Goal: Task Accomplishment & Management: Complete application form

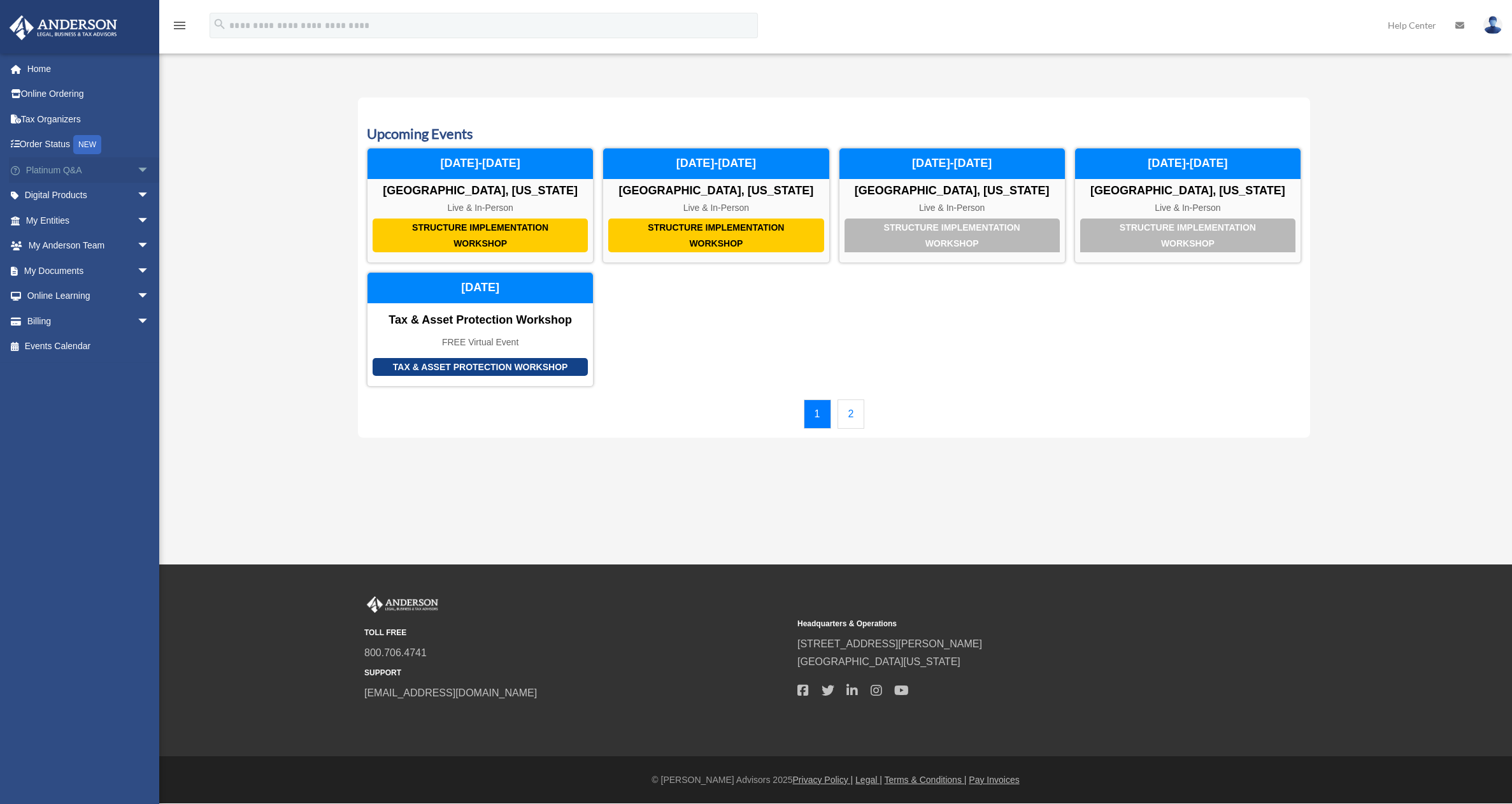
click at [52, 165] on link "Platinum Q&A arrow_drop_down" at bounding box center [89, 170] width 160 height 25
click at [137, 168] on span "arrow_drop_down" at bounding box center [150, 170] width 25 height 26
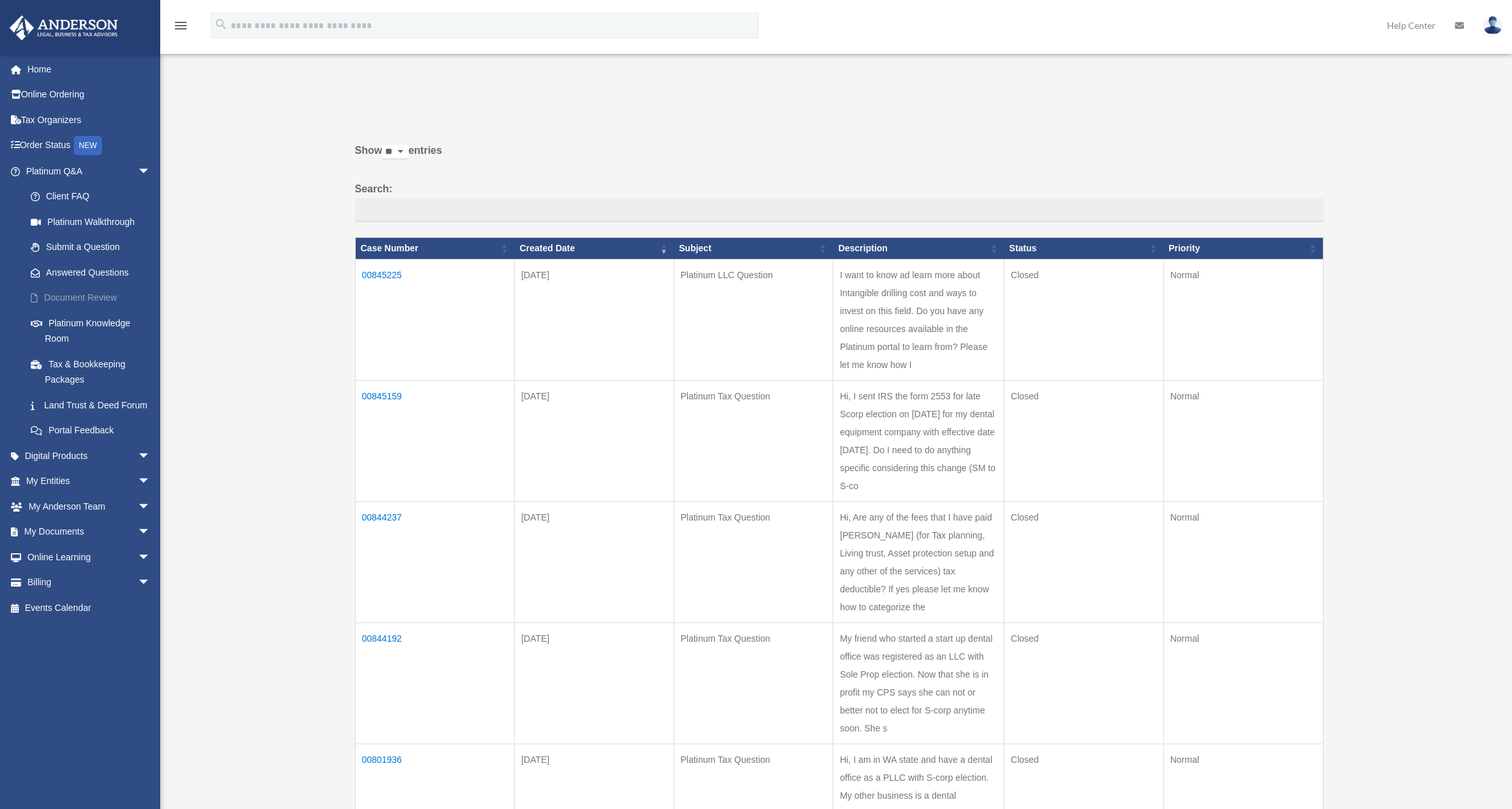
click at [82, 299] on link "Document Review" at bounding box center [93, 298] width 152 height 26
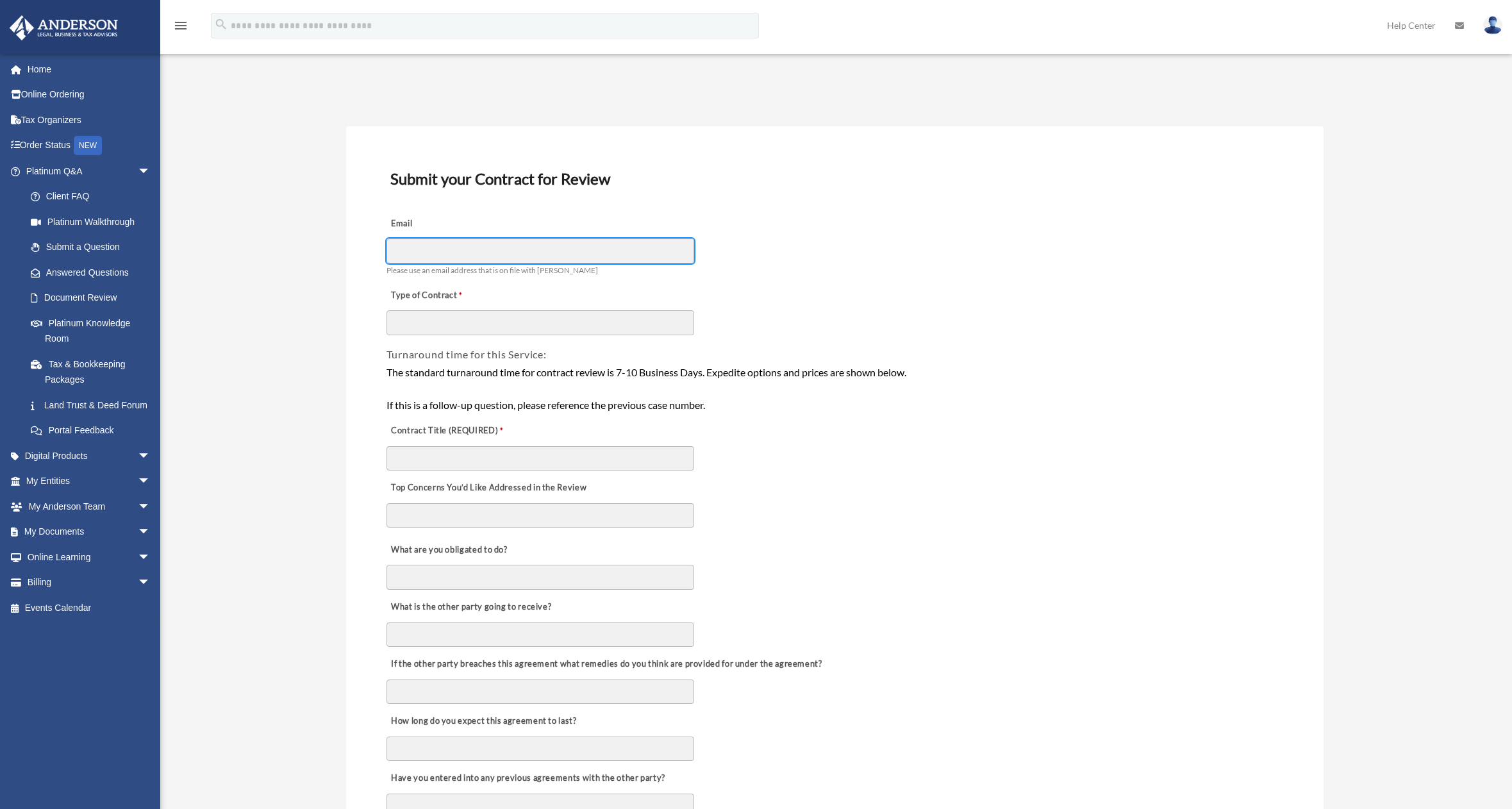
click at [478, 249] on input "Email" at bounding box center [540, 251] width 308 height 25
type input "**********"
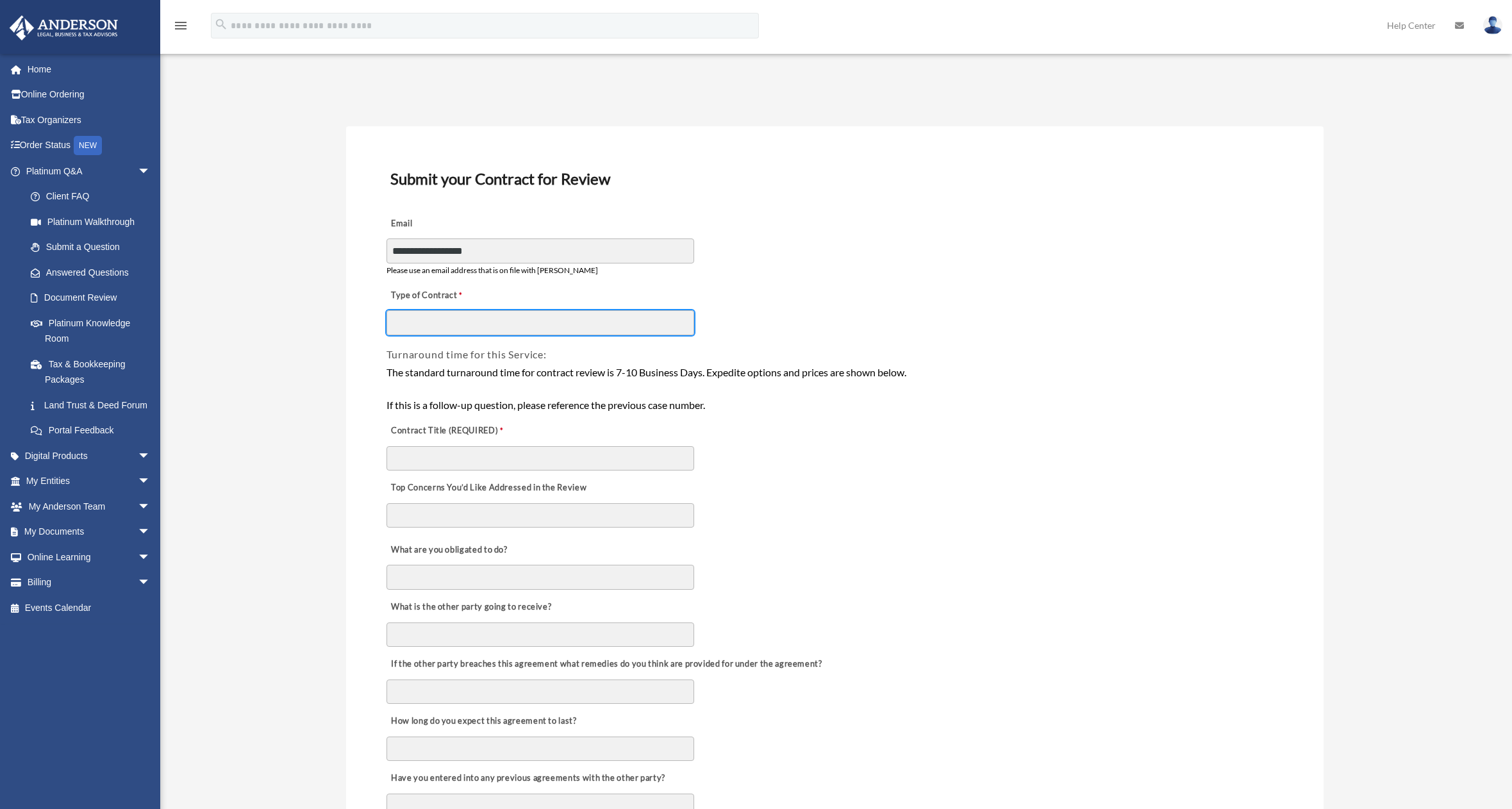
click at [474, 317] on input "Type of Contract" at bounding box center [540, 322] width 308 height 25
click at [458, 325] on input "Type of Contract" at bounding box center [540, 322] width 308 height 25
click at [655, 322] on input "**********" at bounding box center [540, 322] width 308 height 25
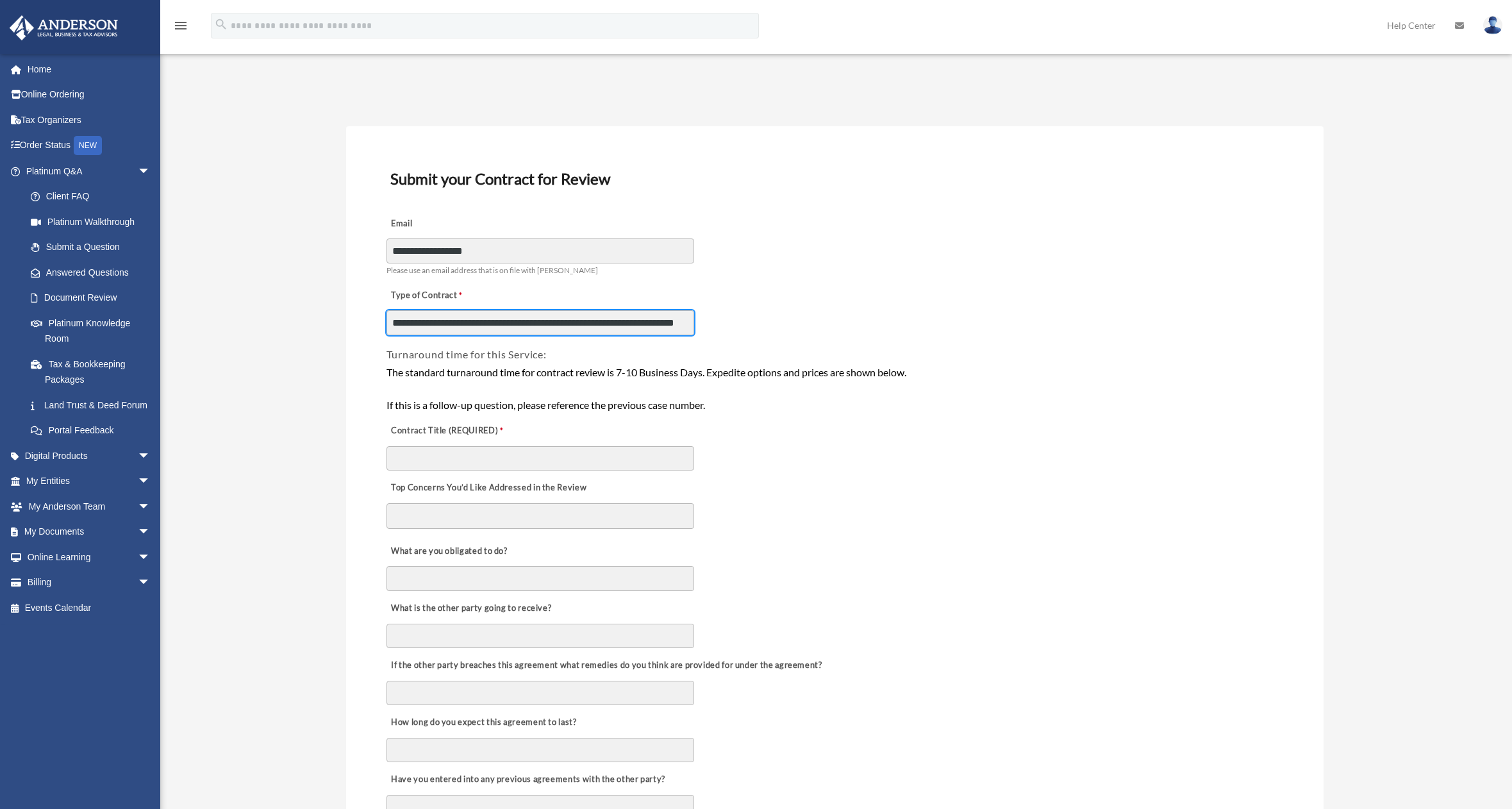
click at [655, 322] on input "**********" at bounding box center [540, 322] width 308 height 25
type input "**********"
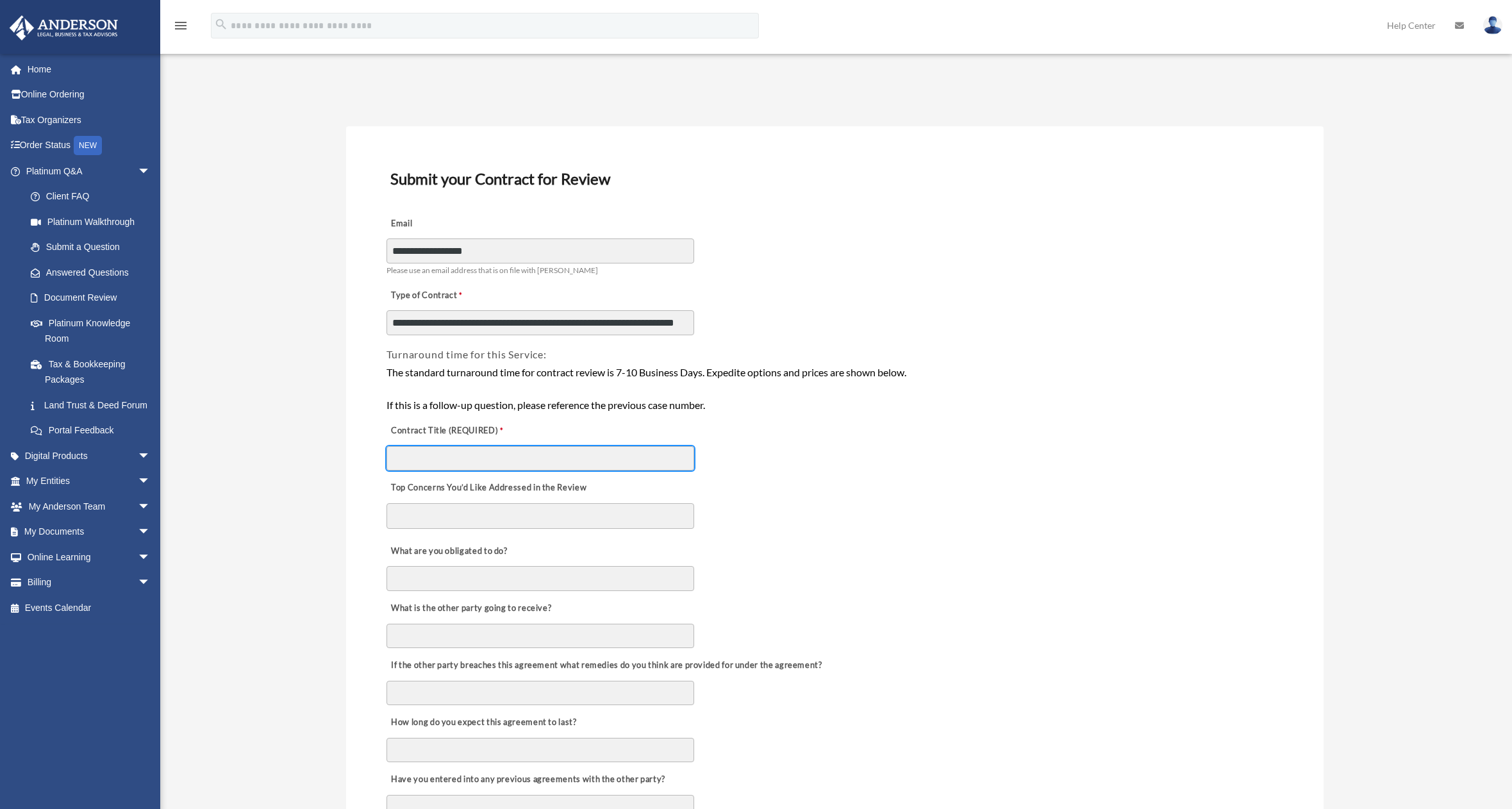
click at [432, 460] on input "Contract Title (REQUIRED)" at bounding box center [540, 458] width 308 height 25
click at [435, 457] on input "Contract Title (REQUIRED)" at bounding box center [540, 458] width 308 height 25
type input "*"
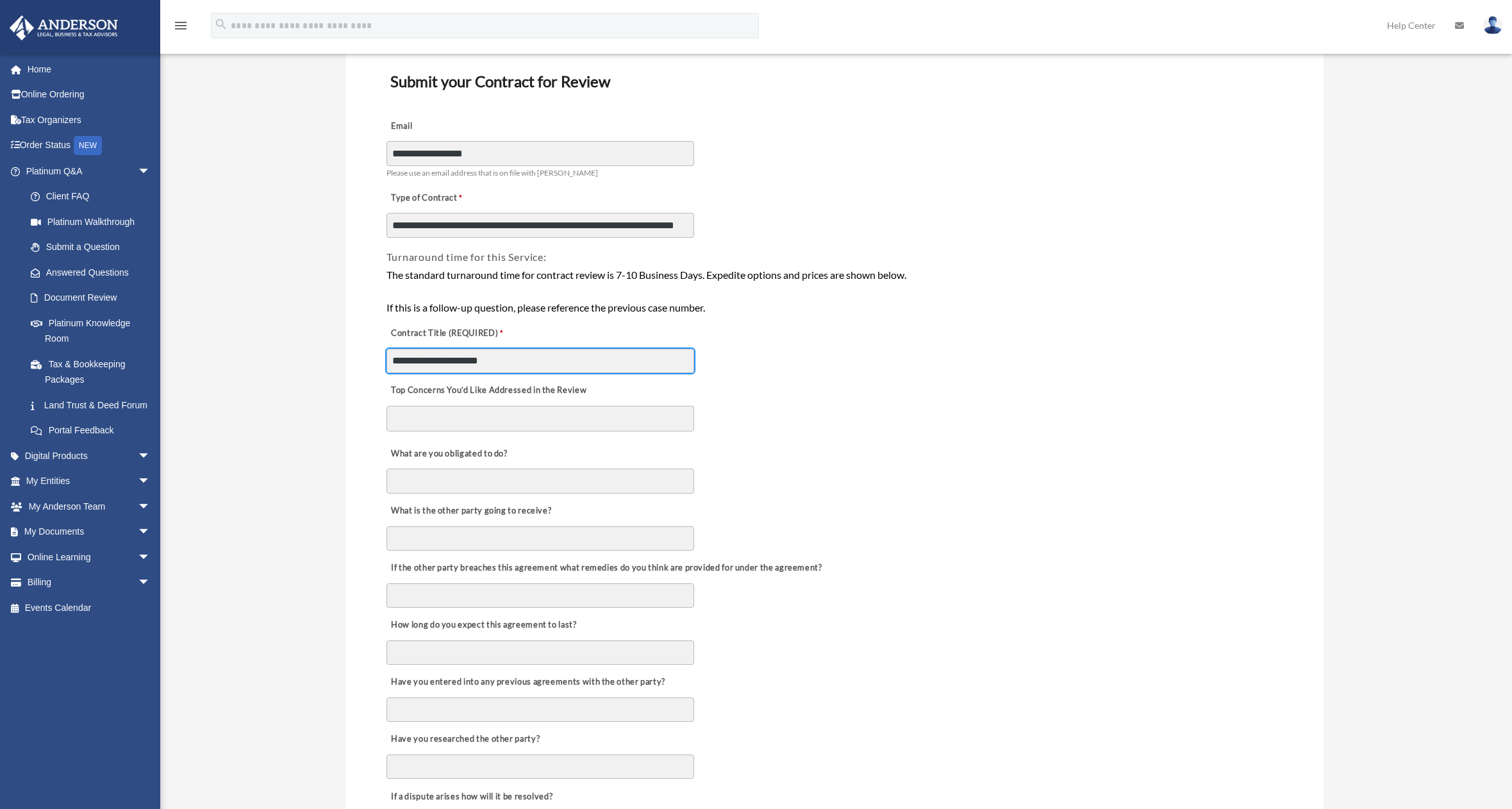
scroll to position [128, 0]
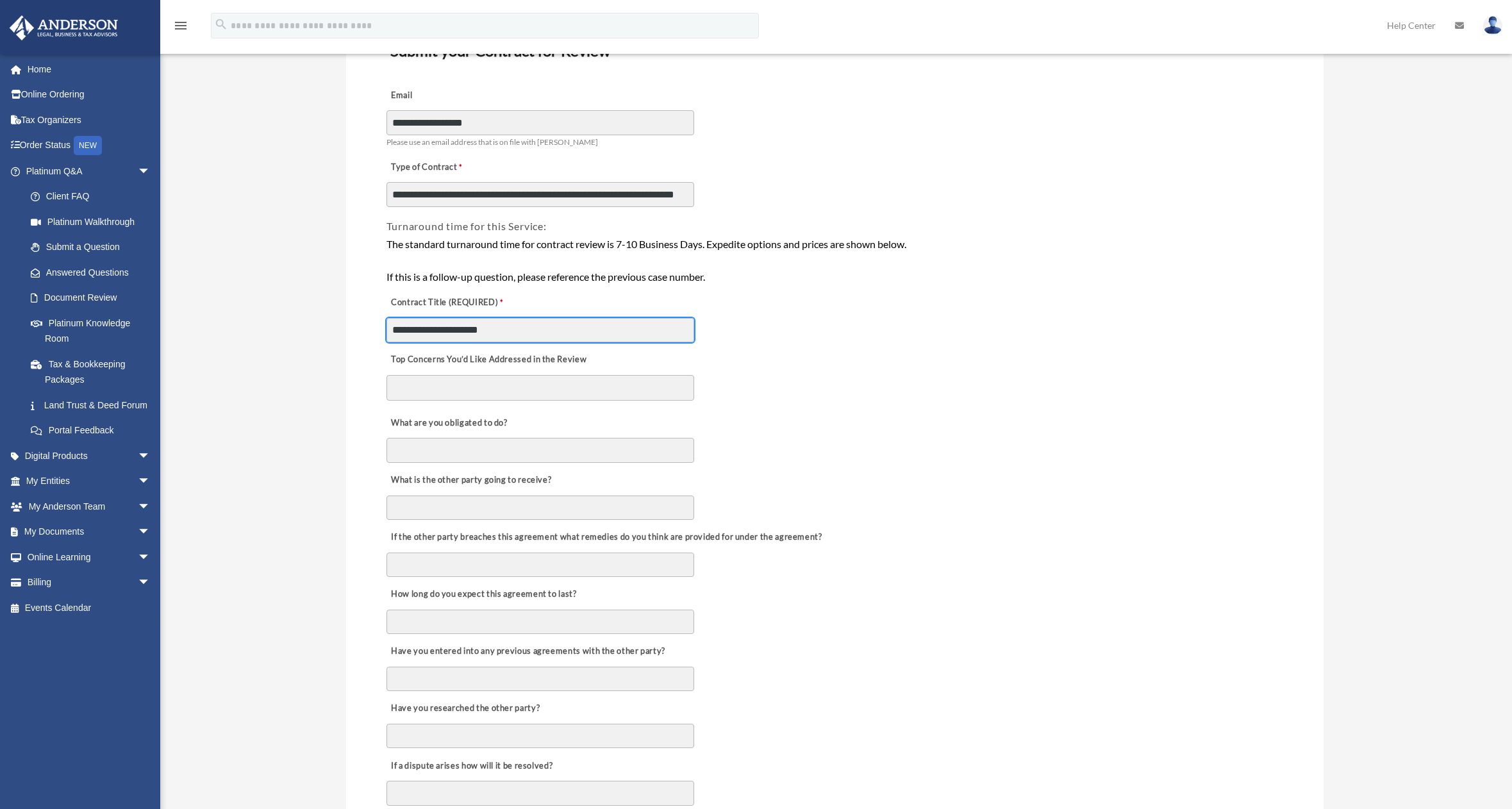
type input "**********"
click at [425, 396] on textarea "Top Concerns You’d Like Addressed in the Review" at bounding box center [540, 388] width 308 height 26
type textarea "**********"
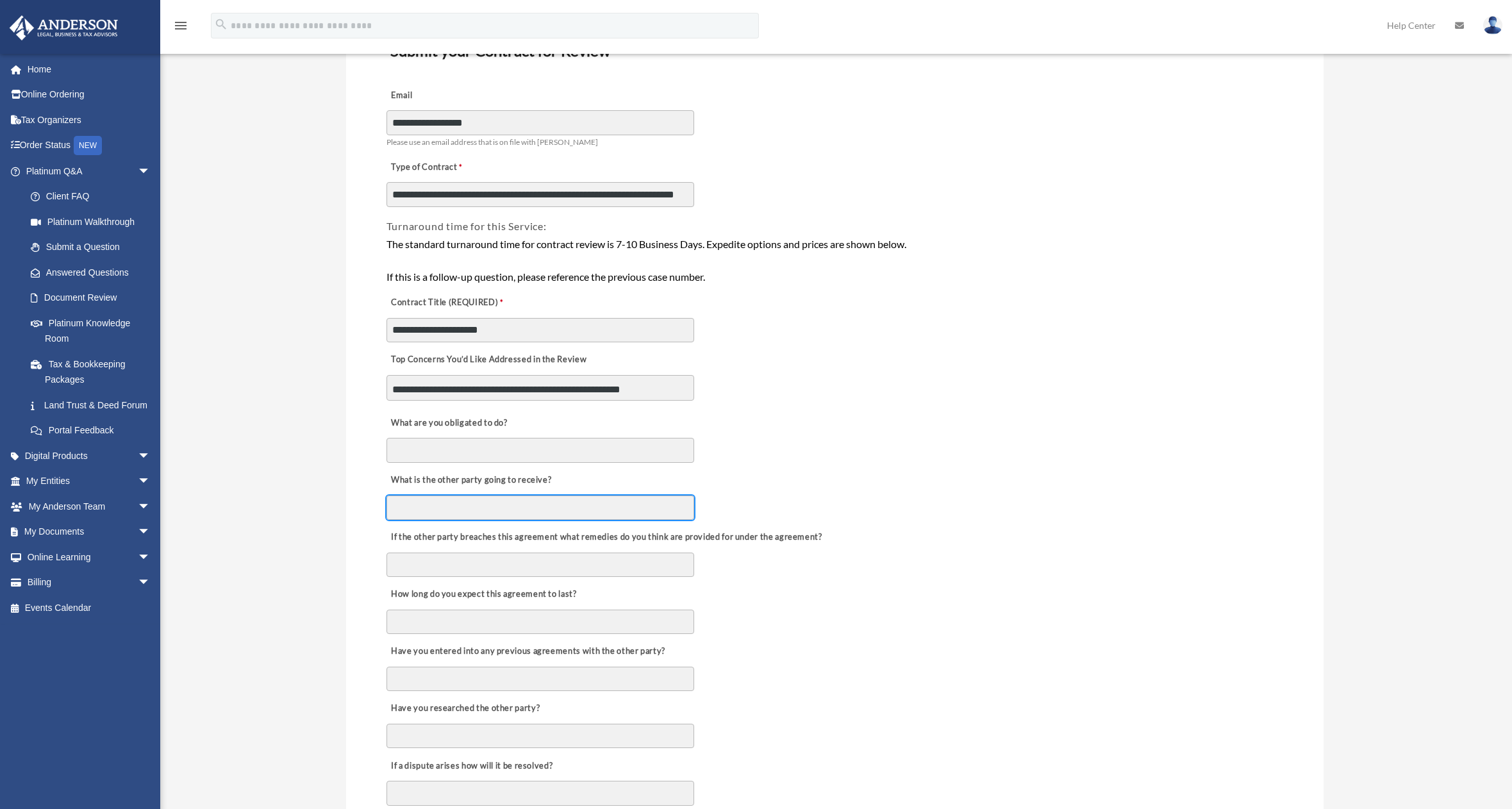
click at [417, 510] on input "What is the other party going to receive?" at bounding box center [540, 507] width 308 height 25
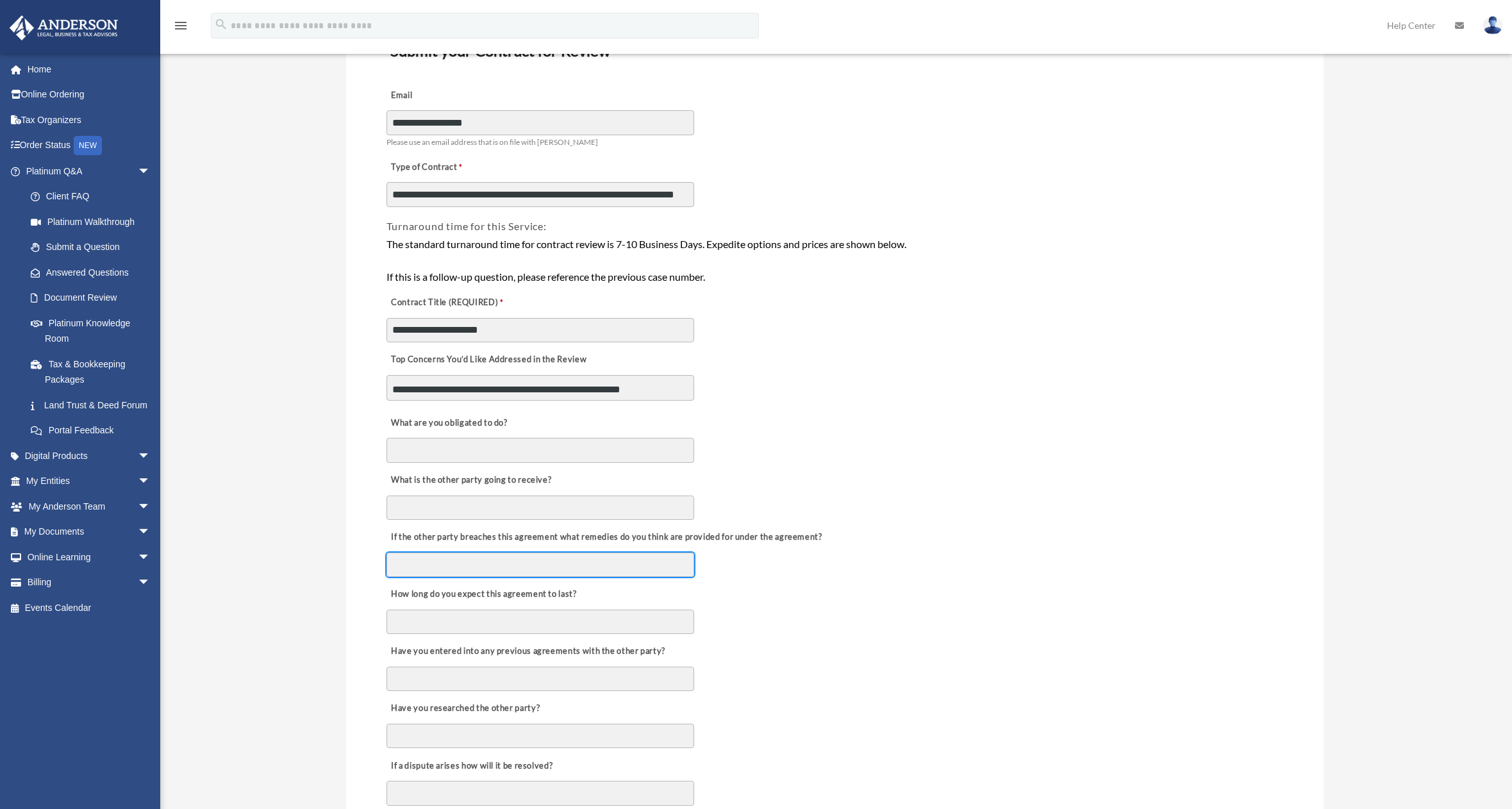
click at [410, 569] on input "If the other party breaches this agreement what remedies do you think are provi…" at bounding box center [540, 564] width 308 height 25
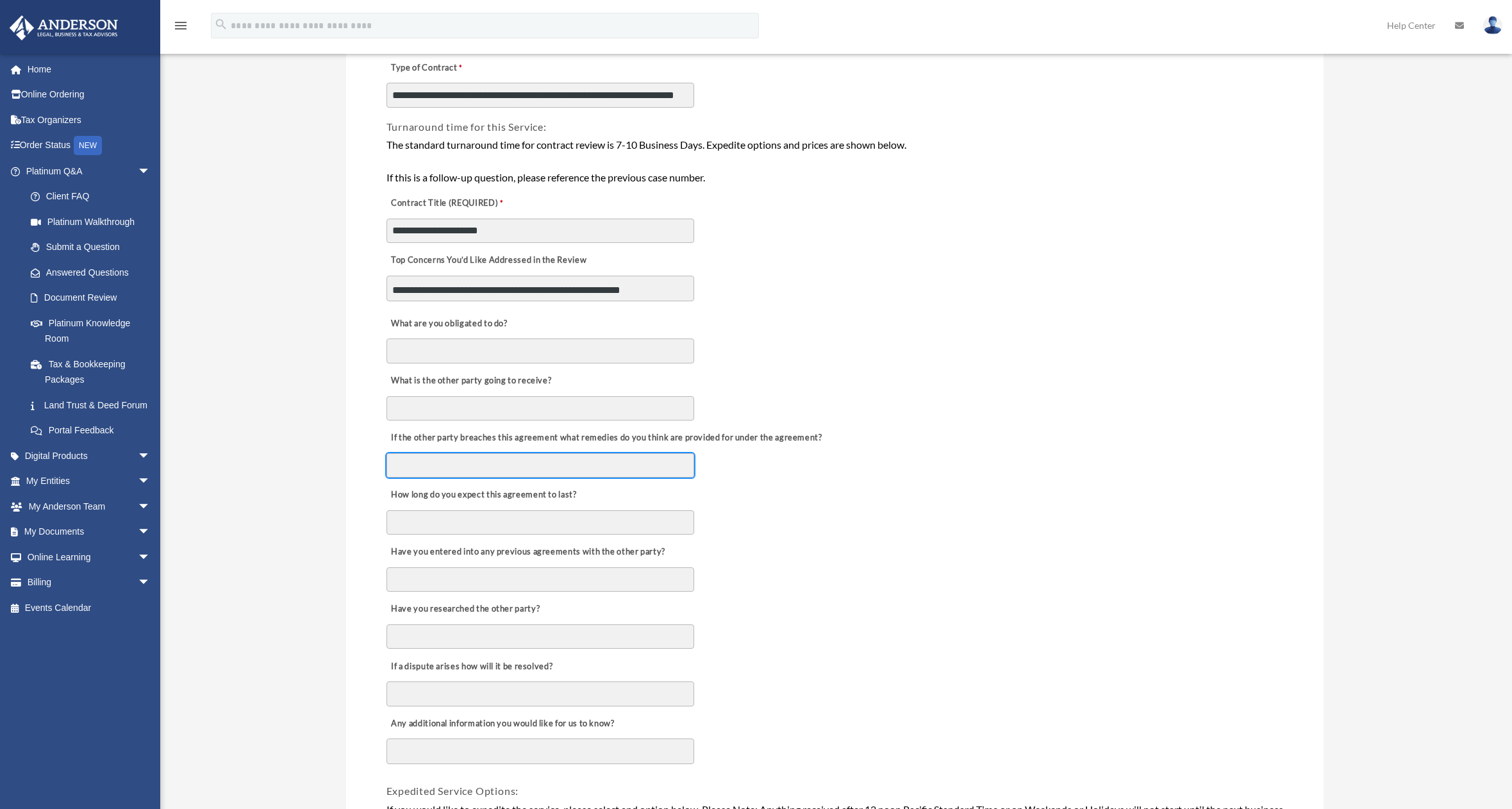
scroll to position [256, 0]
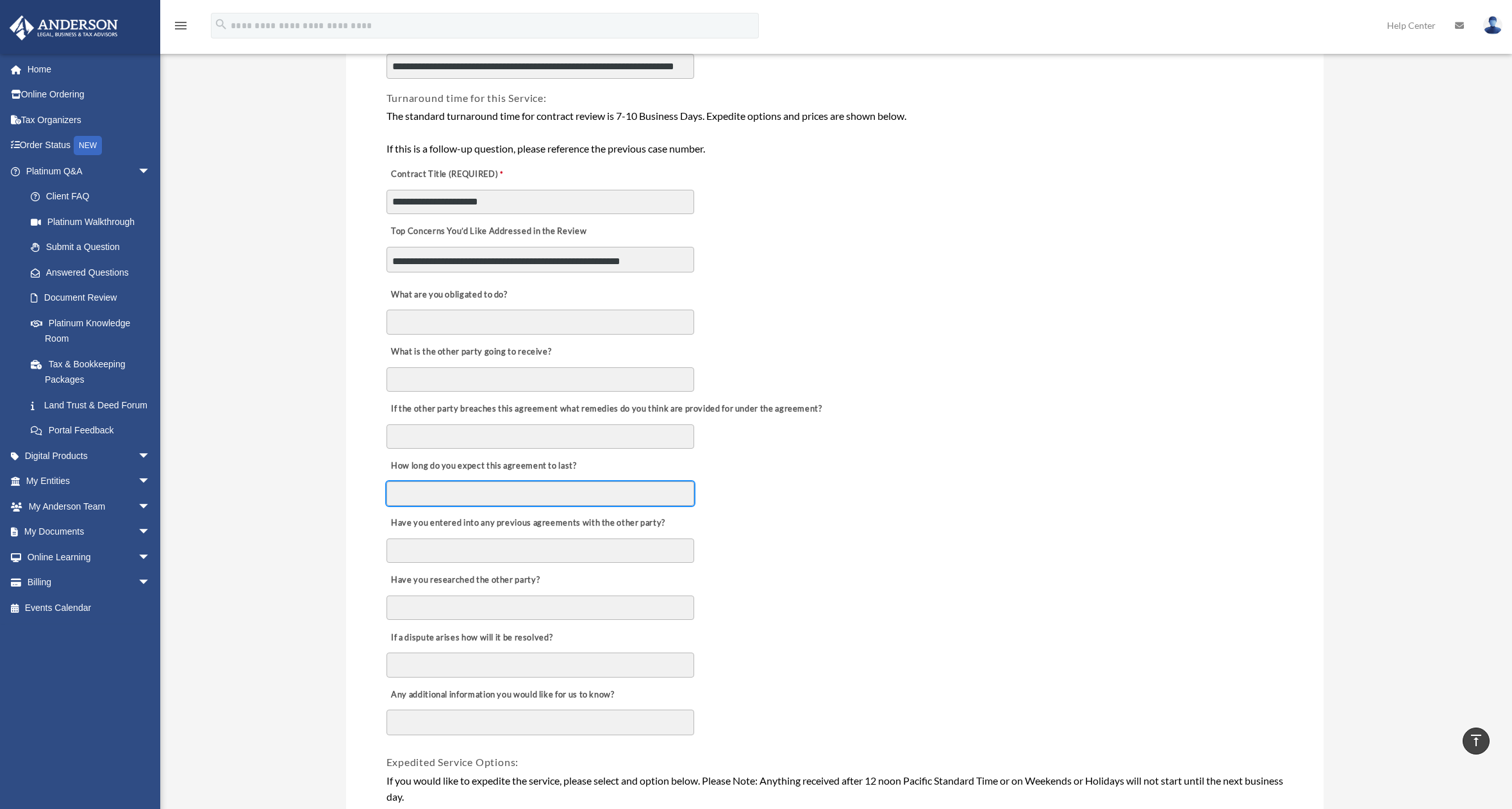
click at [417, 491] on input "How long do you expect this agreement to last?" at bounding box center [540, 493] width 308 height 25
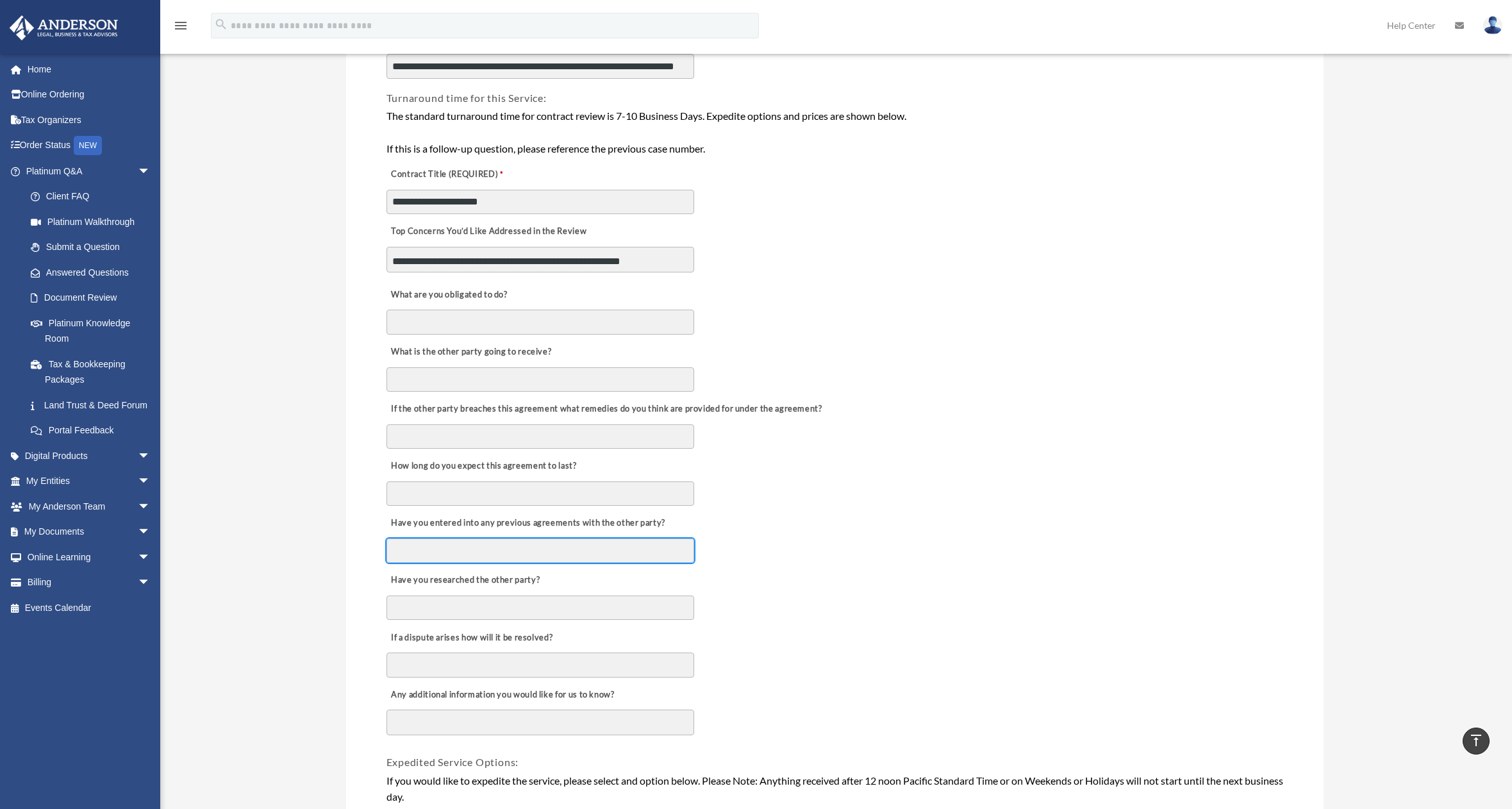
click at [427, 551] on input "Have you entered into any previous agreements with the other party?" at bounding box center [540, 551] width 308 height 25
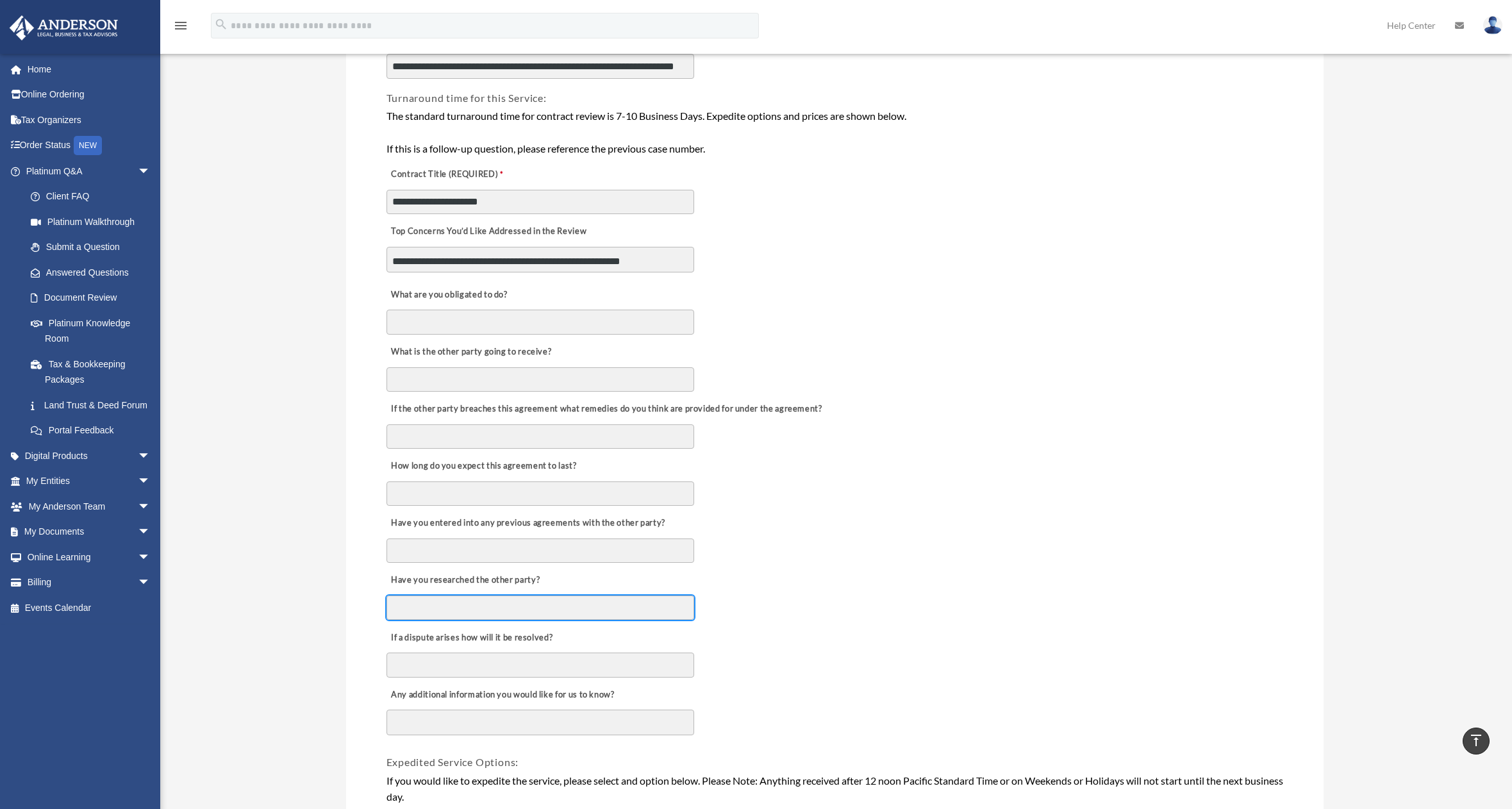
click at [414, 604] on input "Have you researched the other party?" at bounding box center [540, 607] width 308 height 25
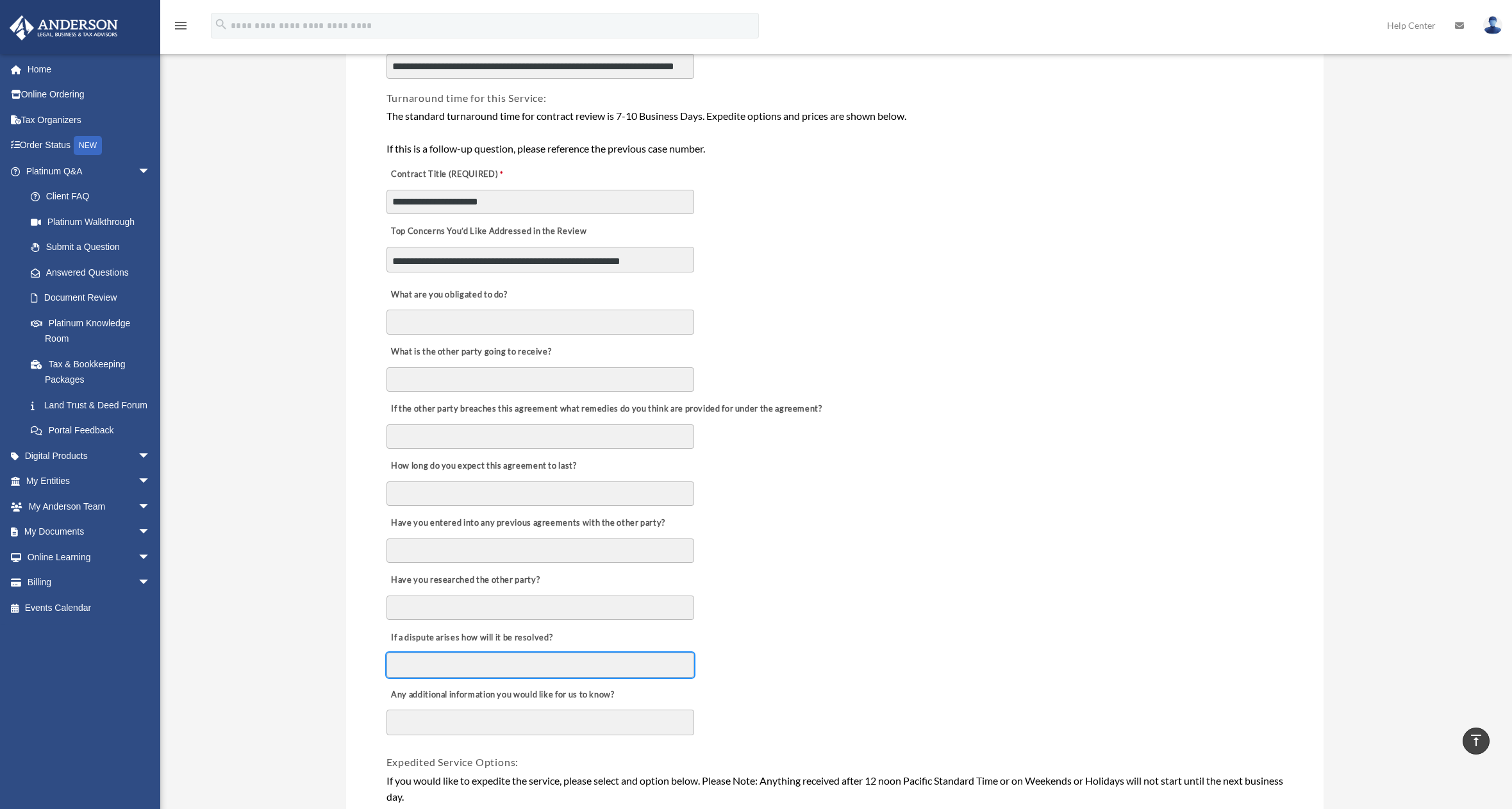
click at [416, 662] on input "If a dispute arises how will it be resolved?" at bounding box center [540, 665] width 308 height 25
click at [412, 718] on textarea "Any additional information you would like for us to know?" at bounding box center [540, 722] width 308 height 26
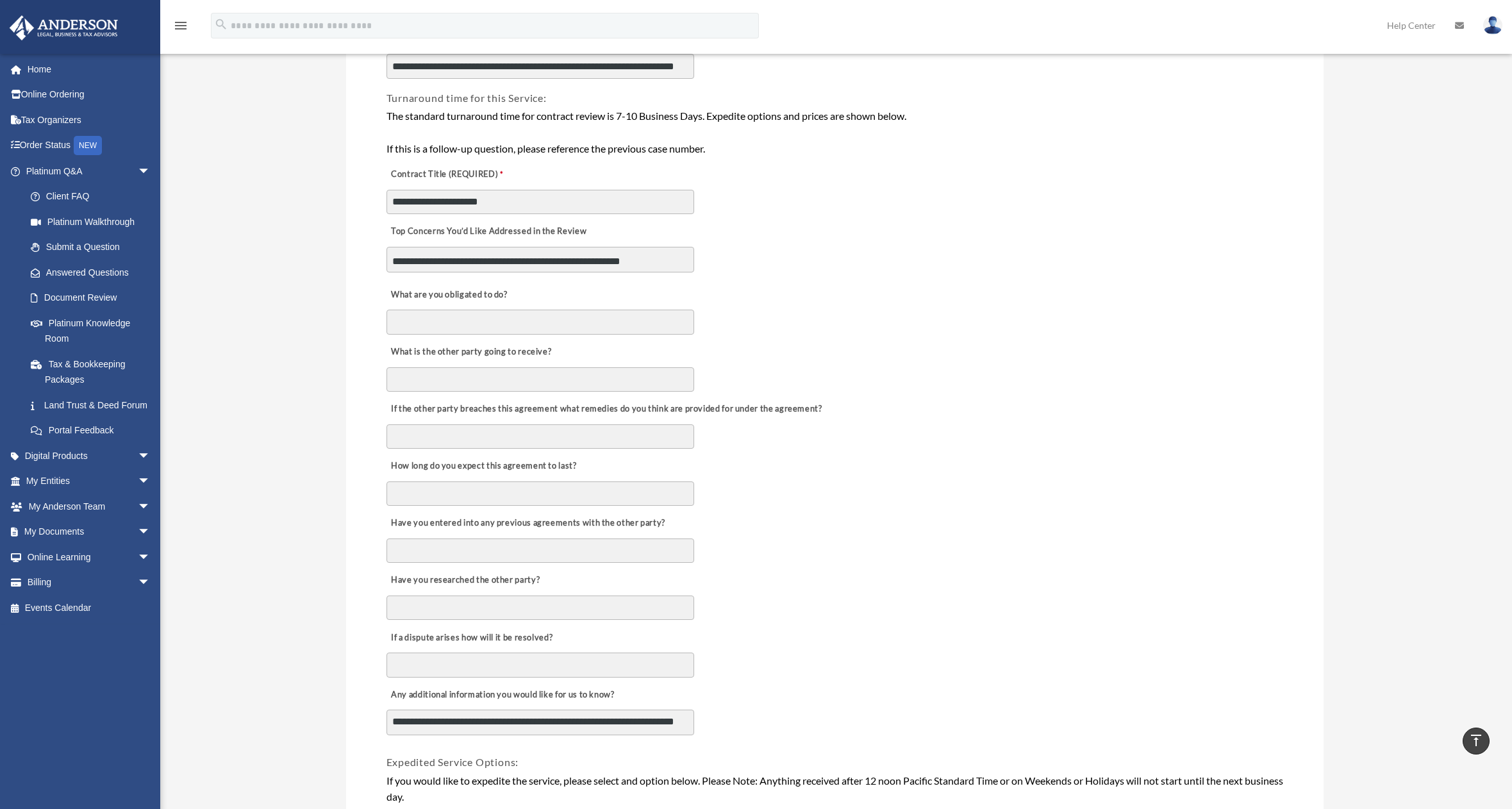
scroll to position [513, 0]
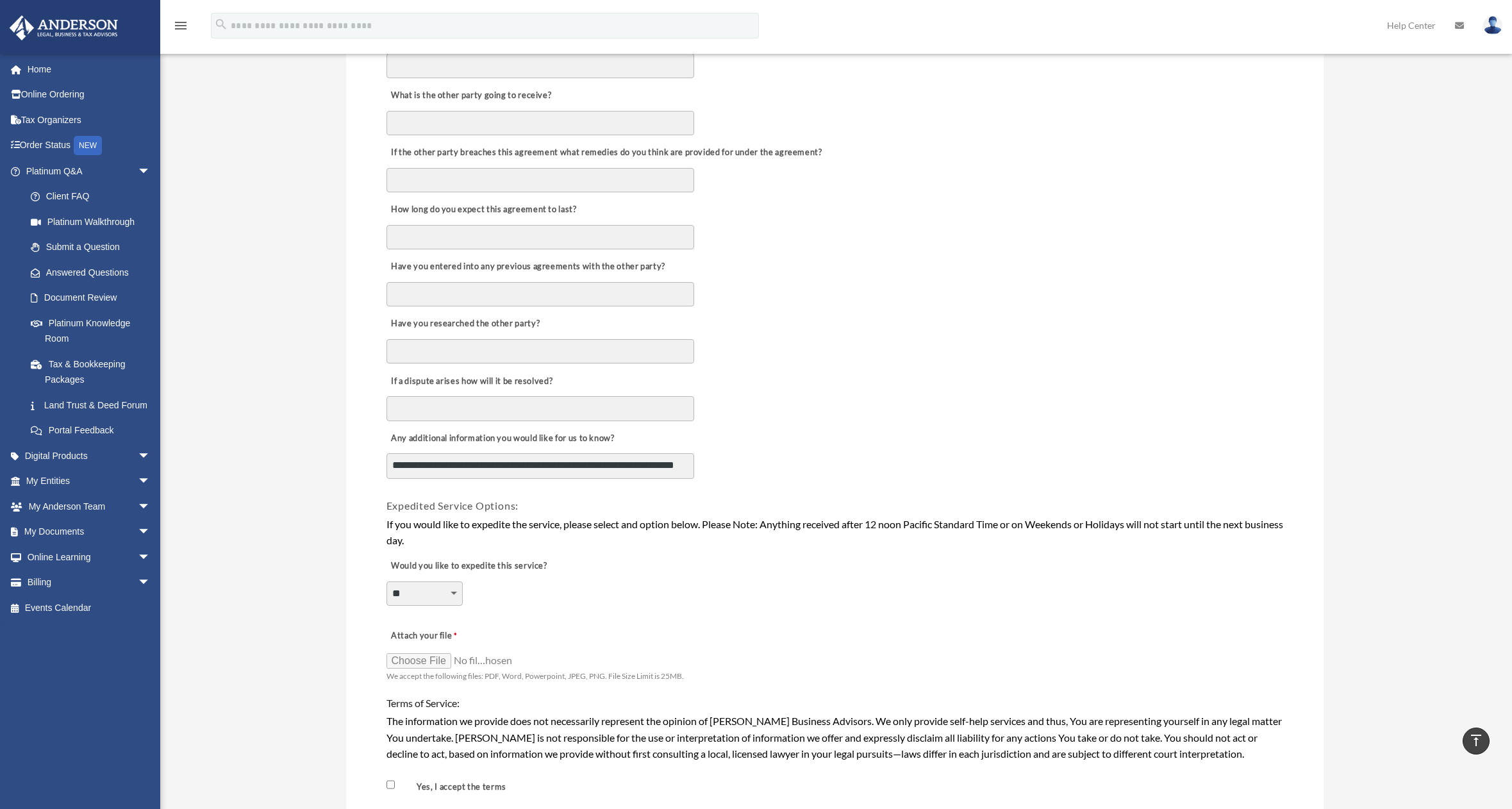
type textarea "**********"
click at [456, 598] on select "**********" at bounding box center [424, 594] width 77 height 25
click at [456, 597] on select "**********" at bounding box center [424, 594] width 77 height 25
click at [434, 662] on input "Attach your file" at bounding box center [450, 660] width 128 height 18
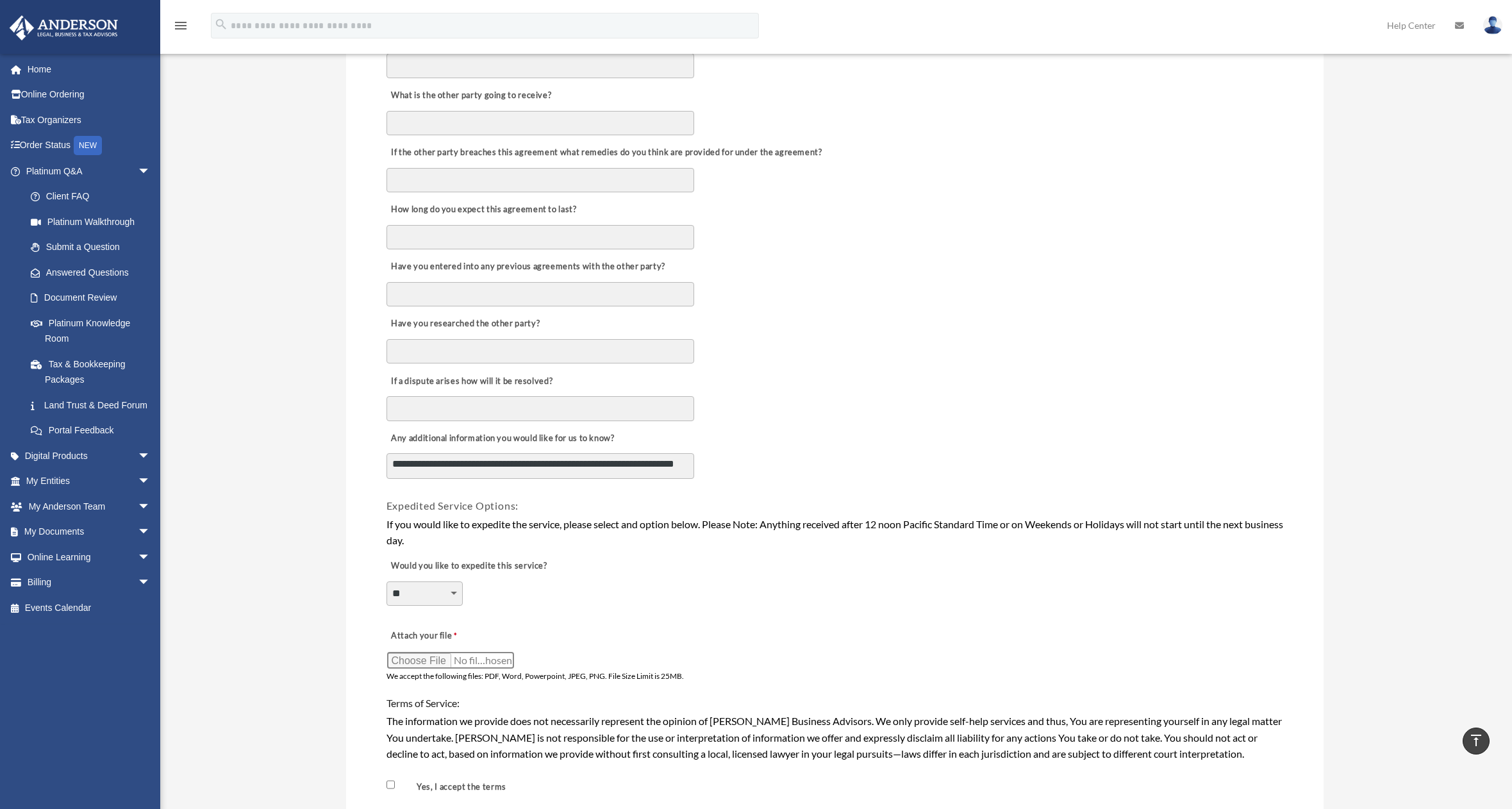
type input "**********"
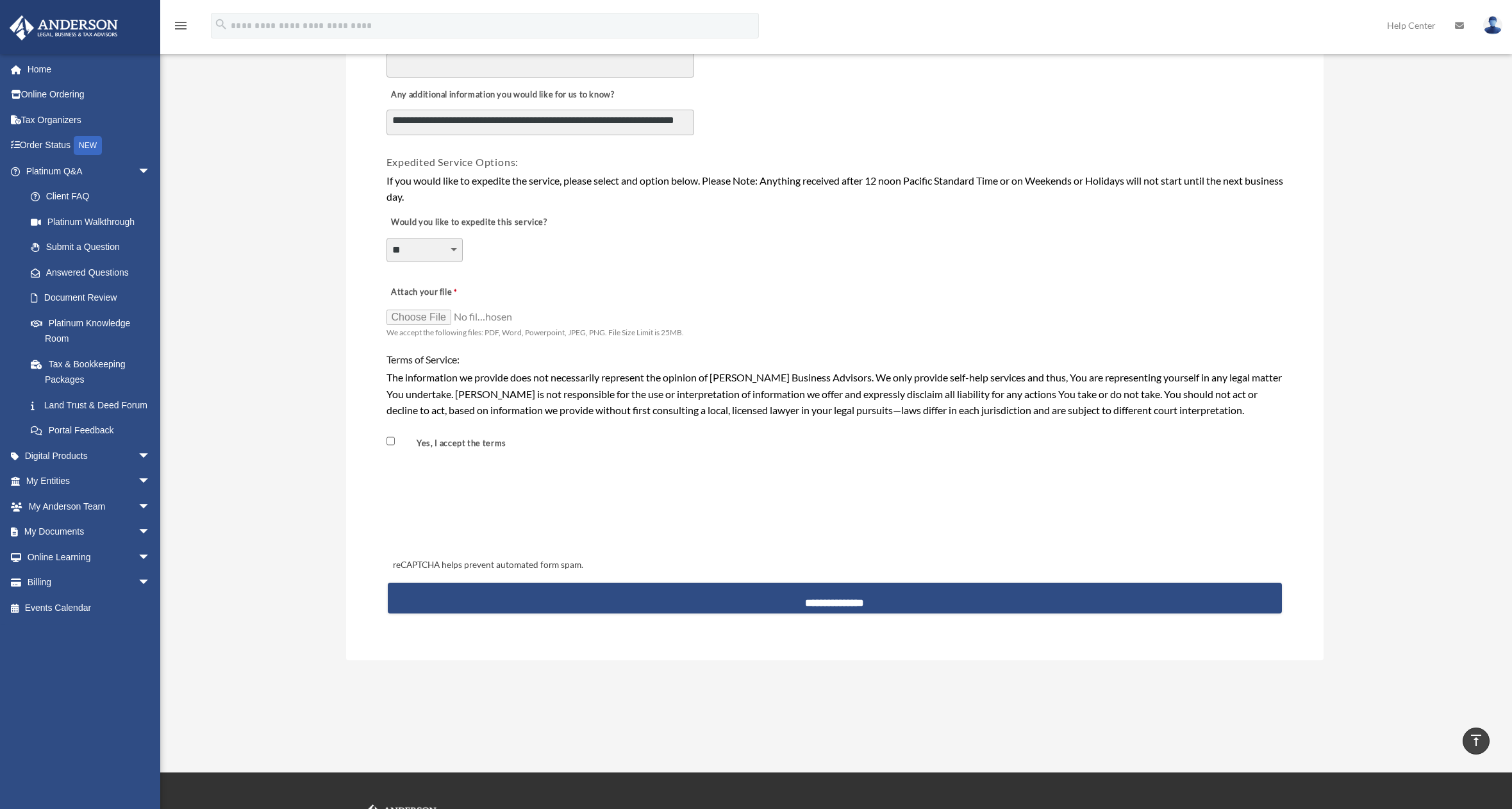
scroll to position [898, 0]
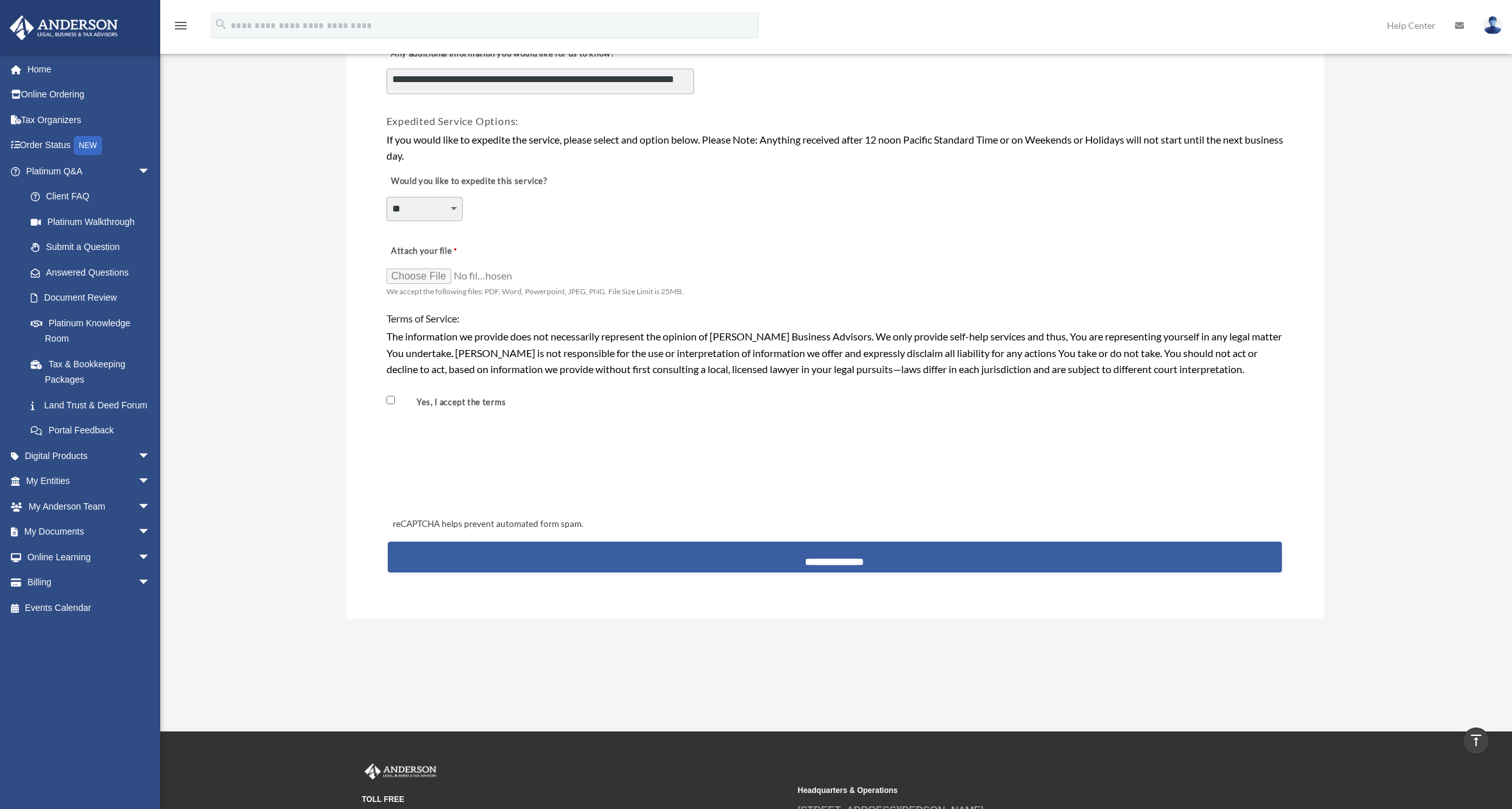
click at [769, 554] on input "**********" at bounding box center [835, 557] width 894 height 31
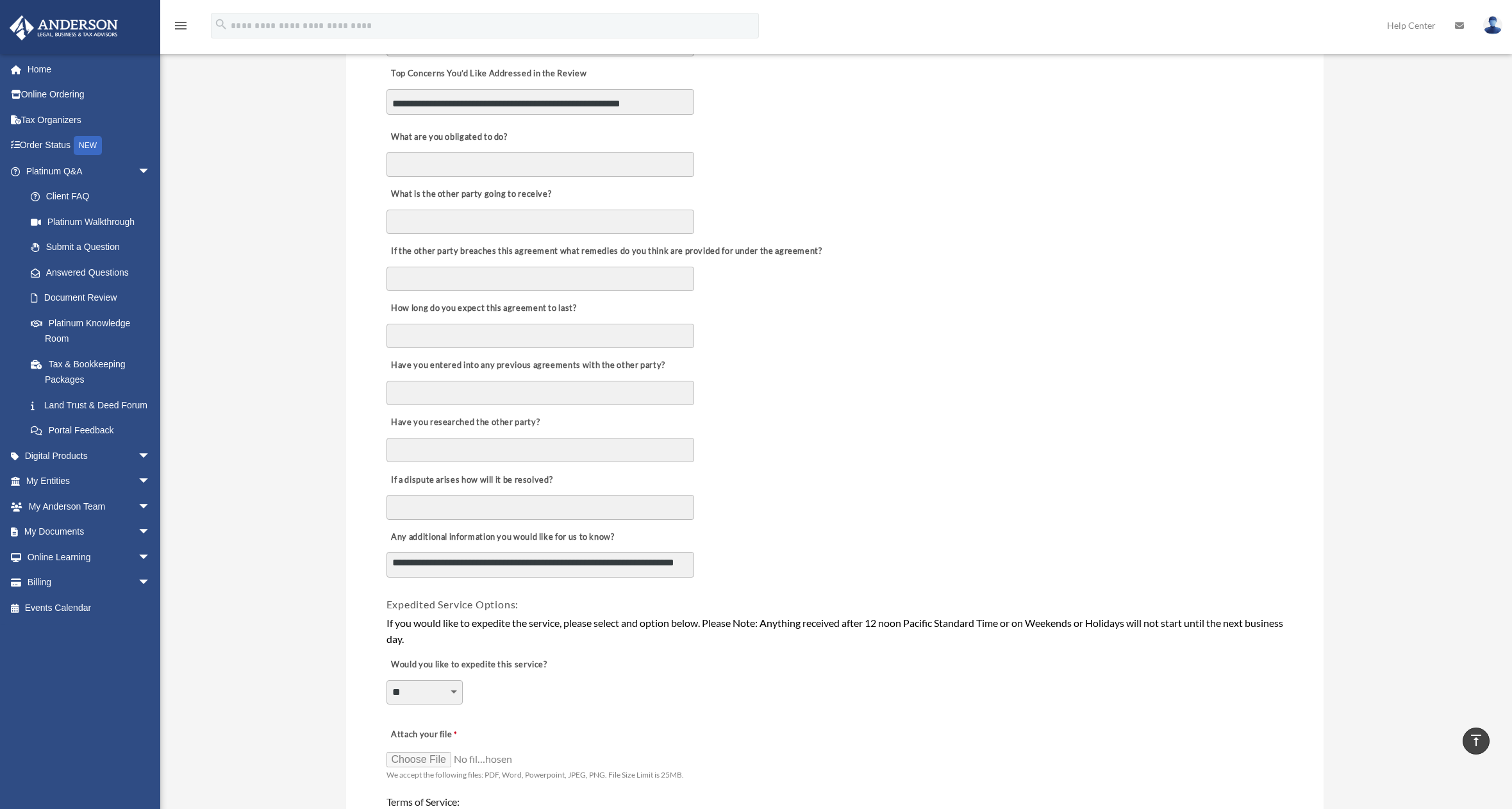
scroll to position [385, 0]
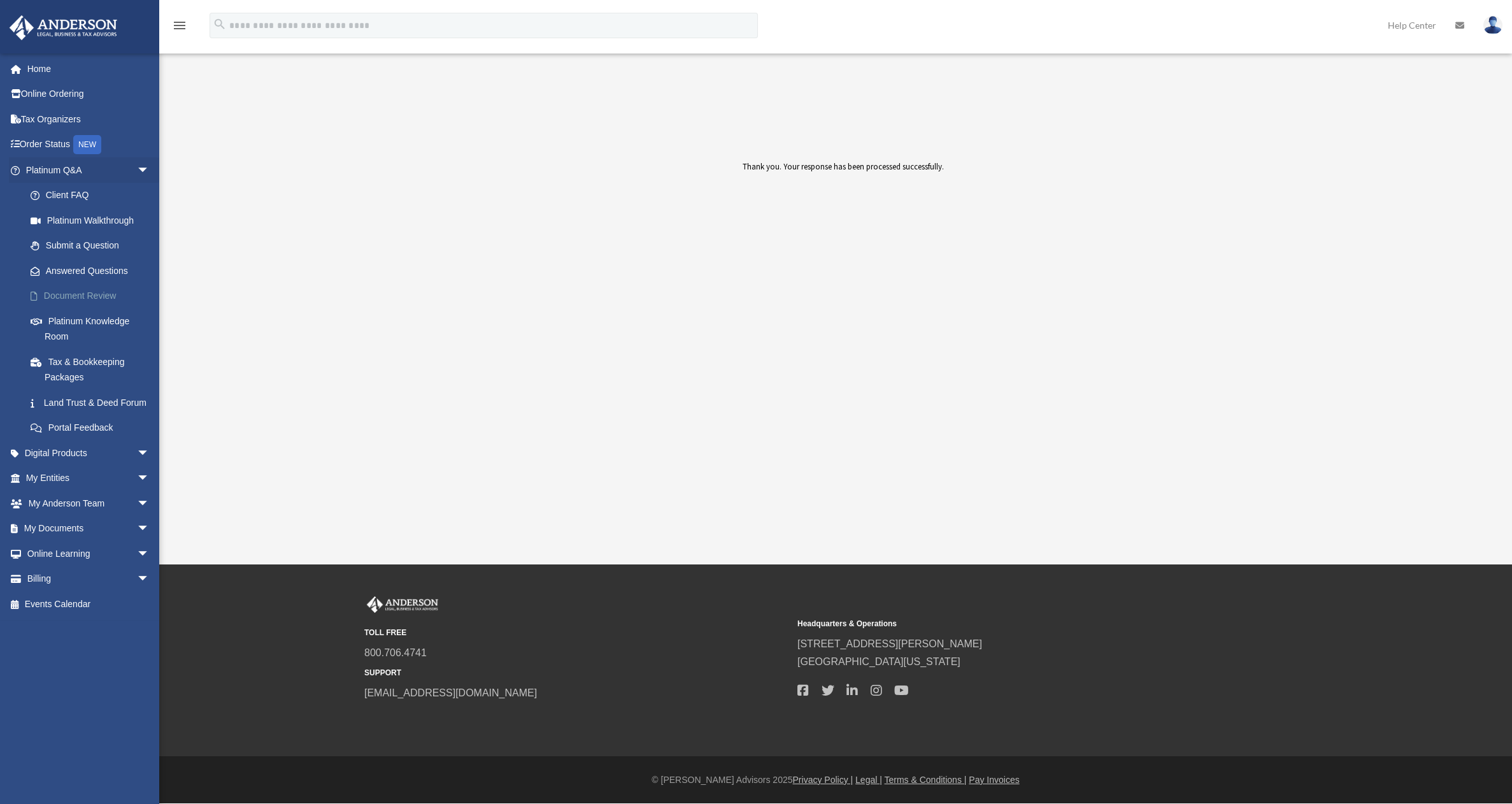
click at [67, 297] on link "Document Review" at bounding box center [93, 296] width 151 height 25
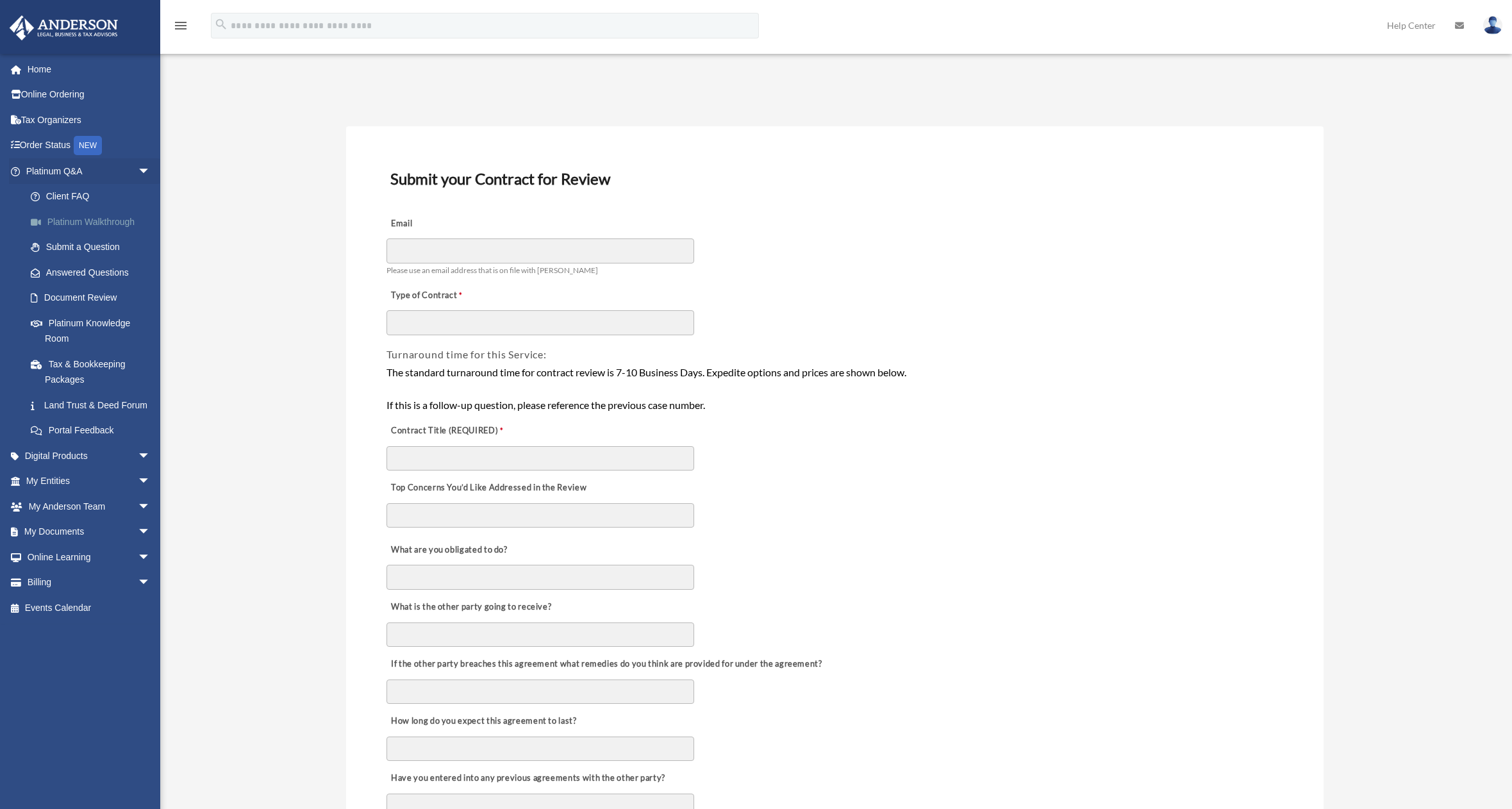
click at [82, 221] on link "Platinum Walkthrough" at bounding box center [93, 222] width 152 height 26
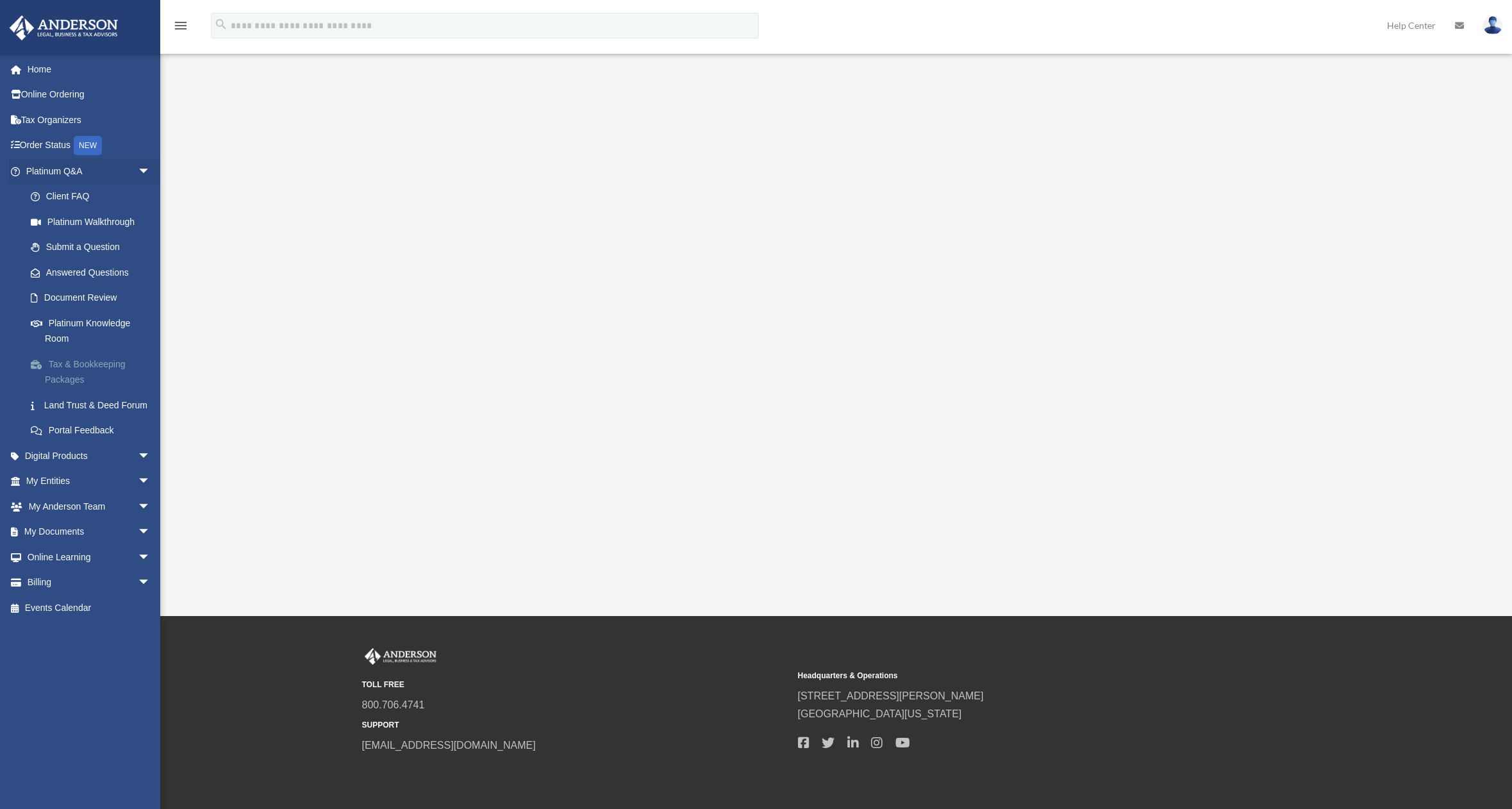
click at [69, 380] on link "Tax & Bookkeeping Packages" at bounding box center [93, 371] width 152 height 41
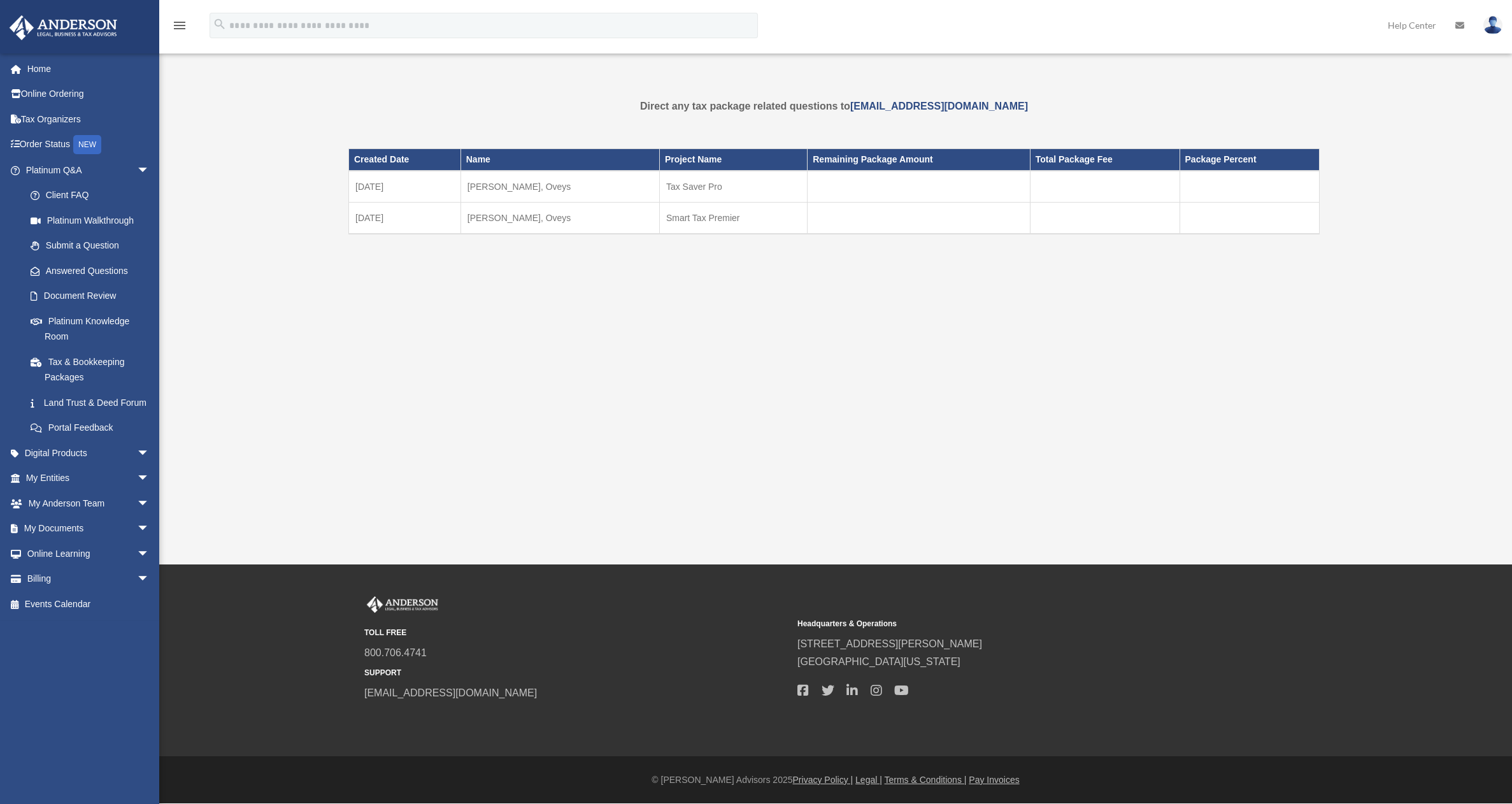
click at [382, 217] on td "[DATE]" at bounding box center [404, 218] width 112 height 32
click at [523, 219] on td "Hedayati-Zafarghandi, Oveys" at bounding box center [560, 218] width 199 height 32
click at [526, 186] on td "Hedayati-Zafarghandi, Oveys" at bounding box center [560, 186] width 199 height 32
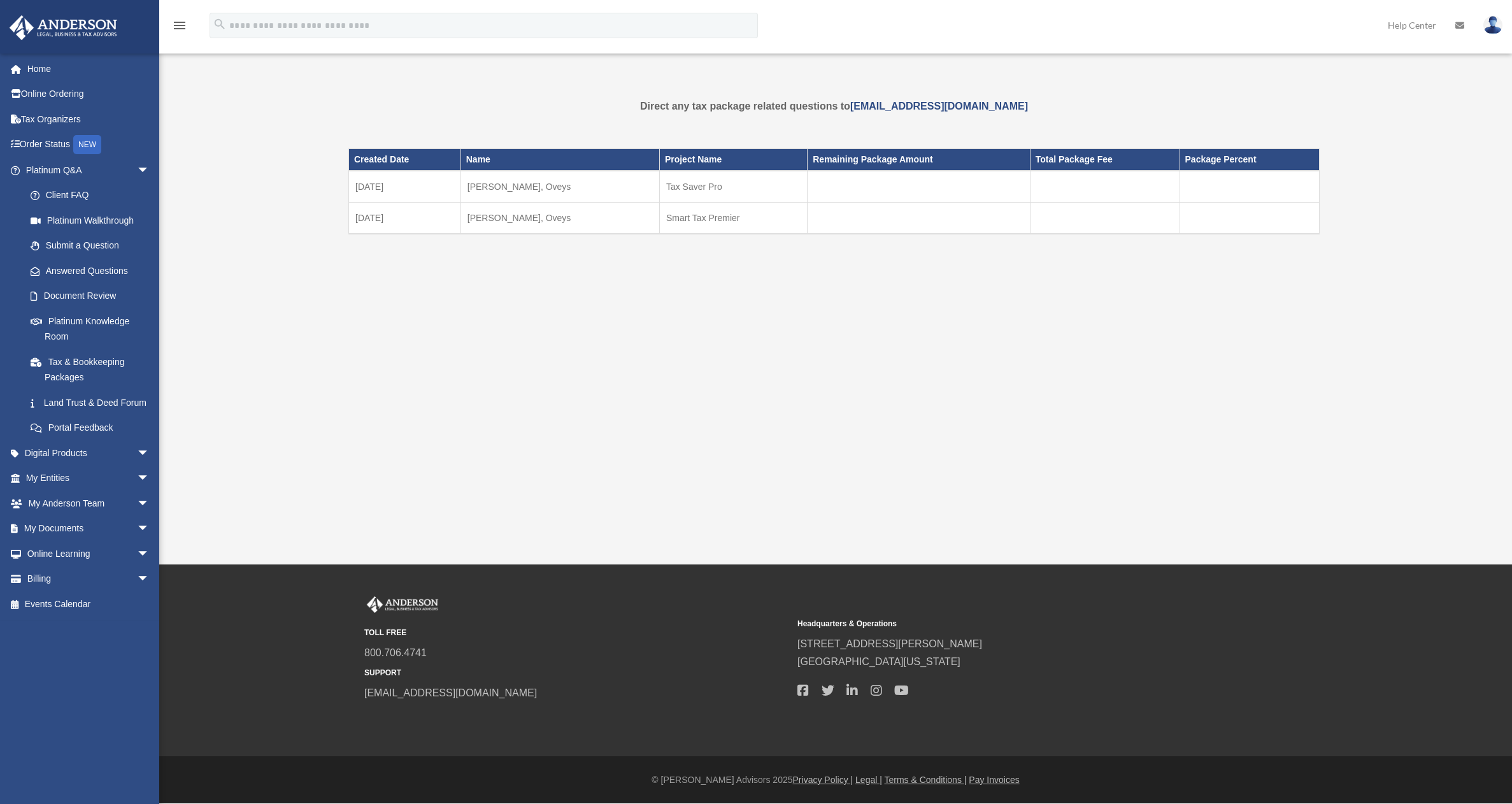
click at [532, 259] on div "Created Date Name Project Name Remaining Package Amount Total Package Fee Packa…" at bounding box center [833, 209] width 971 height 152
click at [1434, 354] on div "Tax Package oveys.hd@gmail.com Sign Out oveys.hd@gmail.com Home Online Ordering…" at bounding box center [756, 282] width 1512 height 565
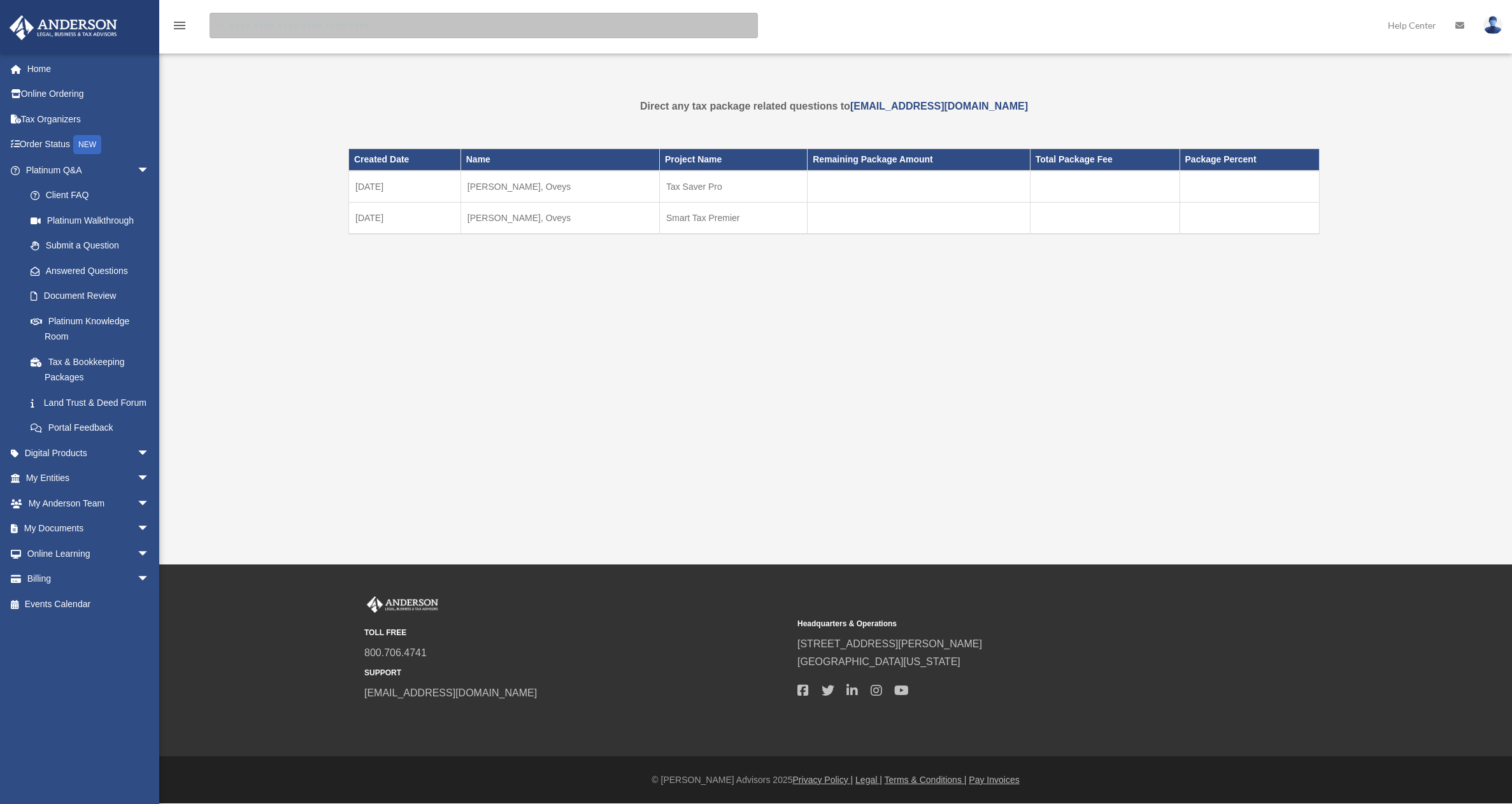
click at [277, 25] on input "search" at bounding box center [484, 25] width 549 height 25
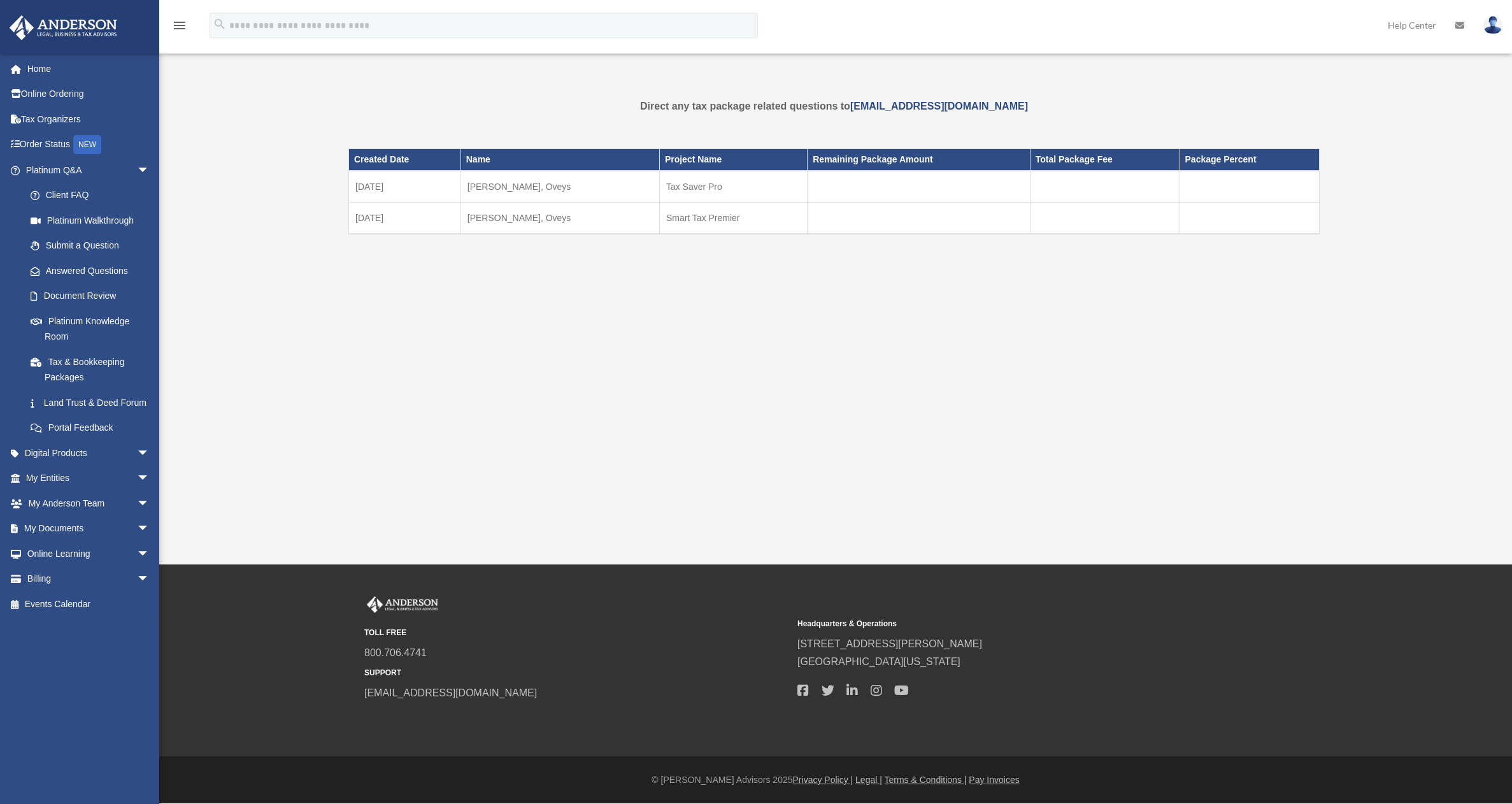
click at [762, 362] on div "Tax Package oveys.hd@gmail.com Sign Out oveys.hd@gmail.com Home Online Ordering…" at bounding box center [756, 282] width 1512 height 565
click at [264, 60] on div "Tax Package oveys.hd@gmail.com Sign Out oveys.hd@gmail.com Home Online Ordering…" at bounding box center [756, 180] width 1512 height 240
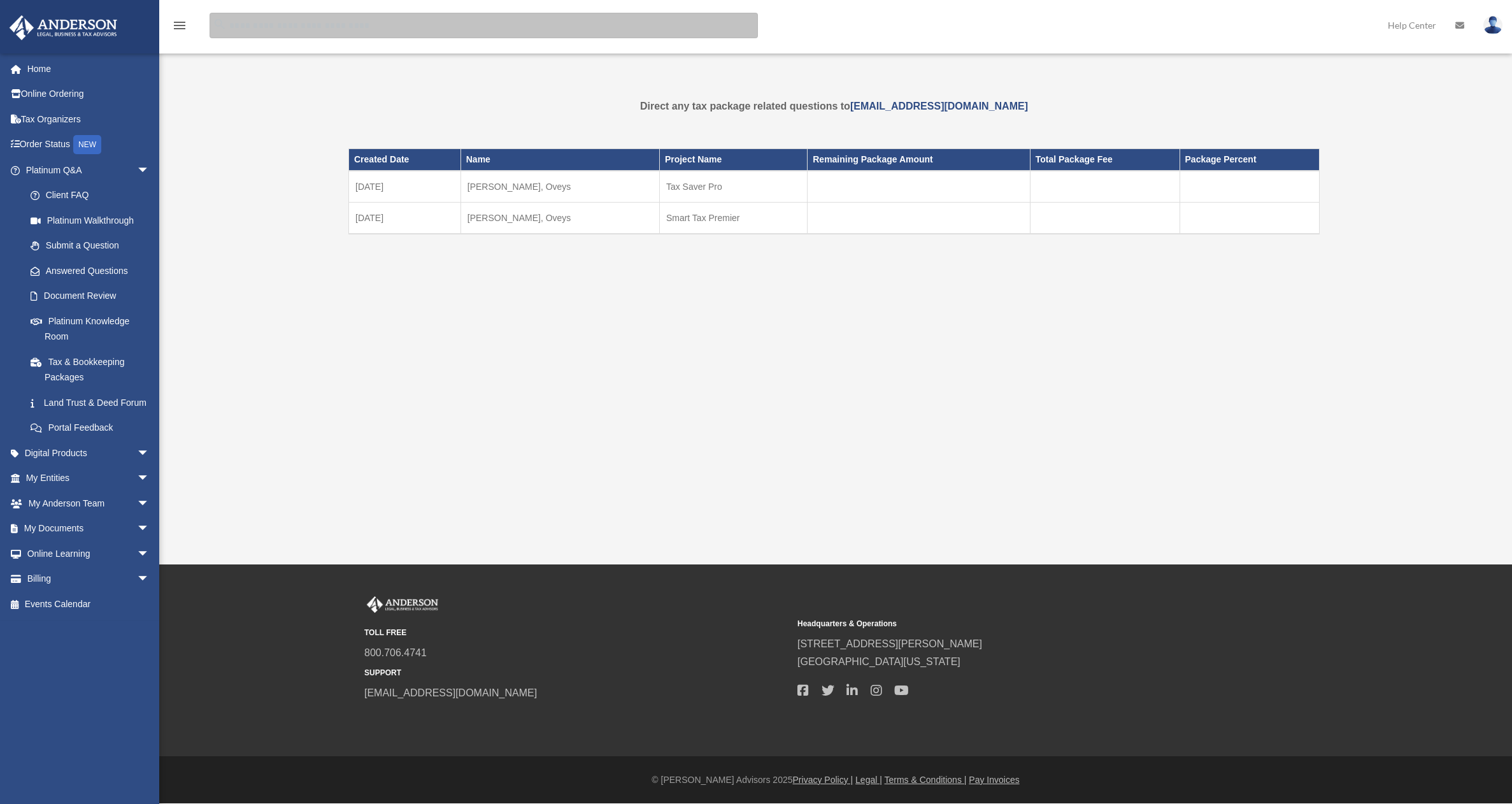
click at [258, 29] on input "search" at bounding box center [484, 25] width 549 height 25
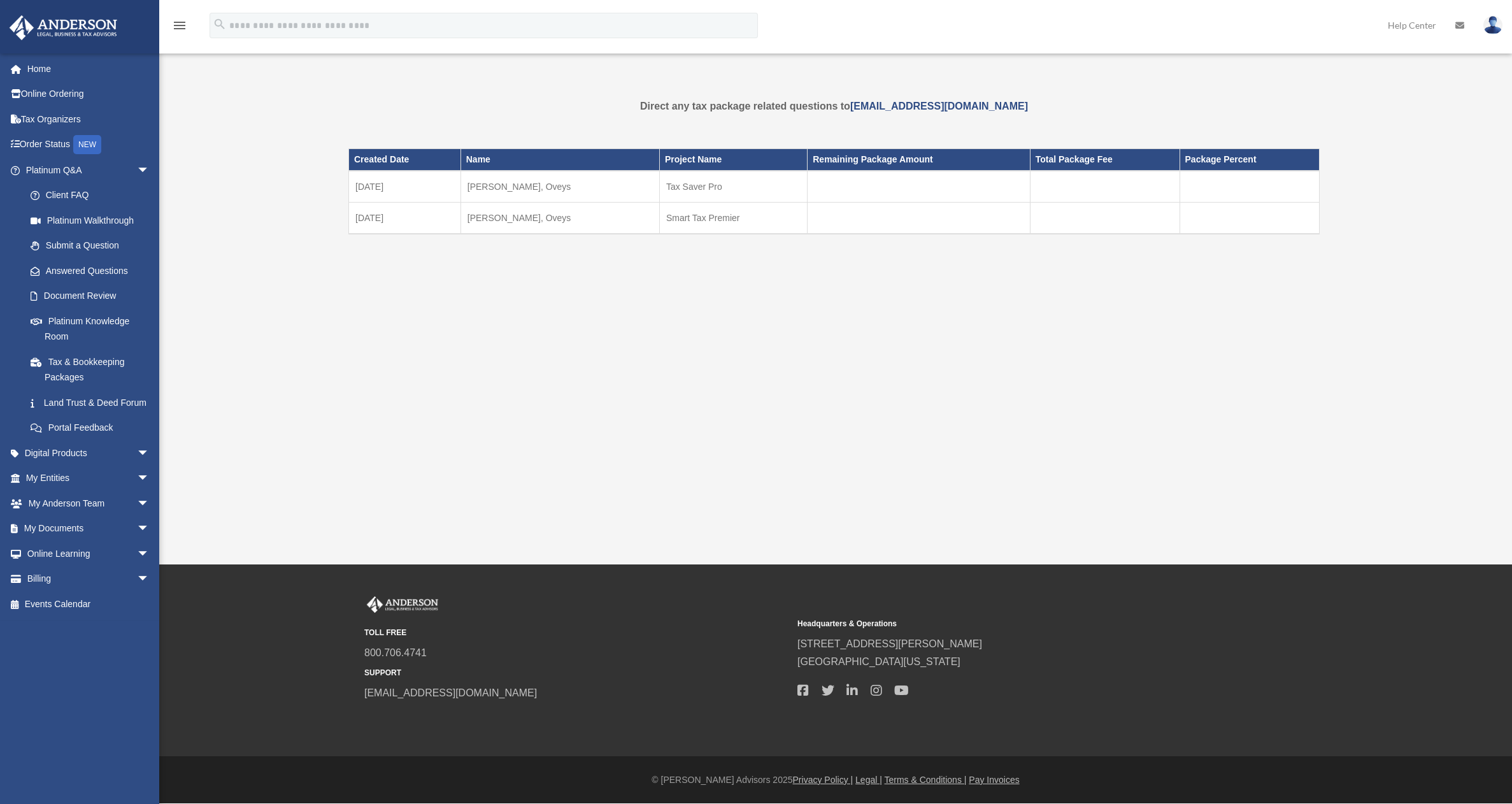
click at [243, 109] on div "Tax Package oveys.hd@gmail.com Sign Out oveys.hd@gmail.com Home Online Ordering…" at bounding box center [756, 180] width 1512 height 240
click at [417, 284] on div "Created Date Name Project Name Remaining Package Amount Total Package Fee Packa…" at bounding box center [833, 209] width 971 height 152
click at [60, 404] on link "Land Trust & Deed Forum" at bounding box center [93, 403] width 151 height 25
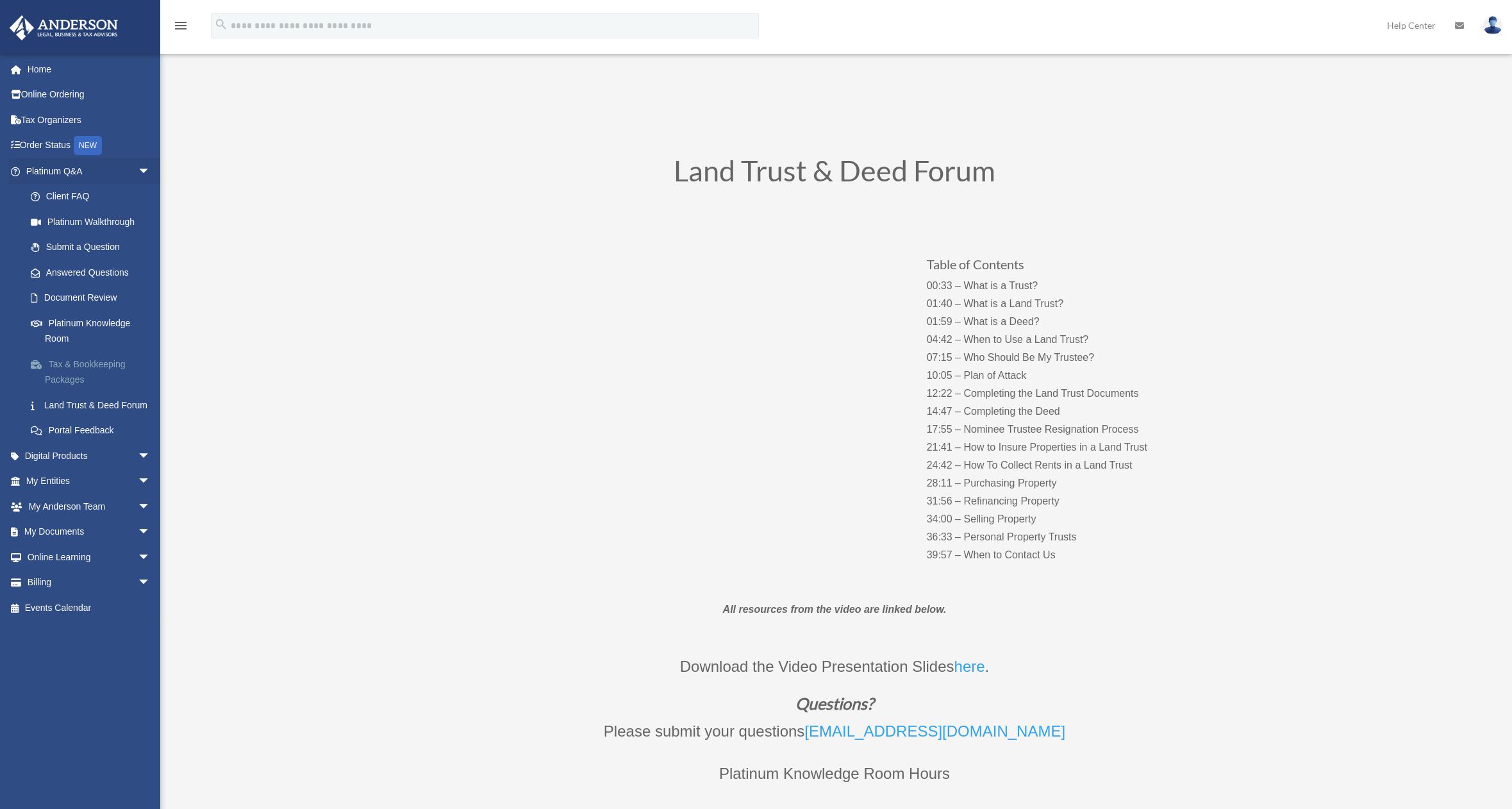
click at [70, 373] on link "Tax & Bookkeeping Packages" at bounding box center [93, 371] width 152 height 41
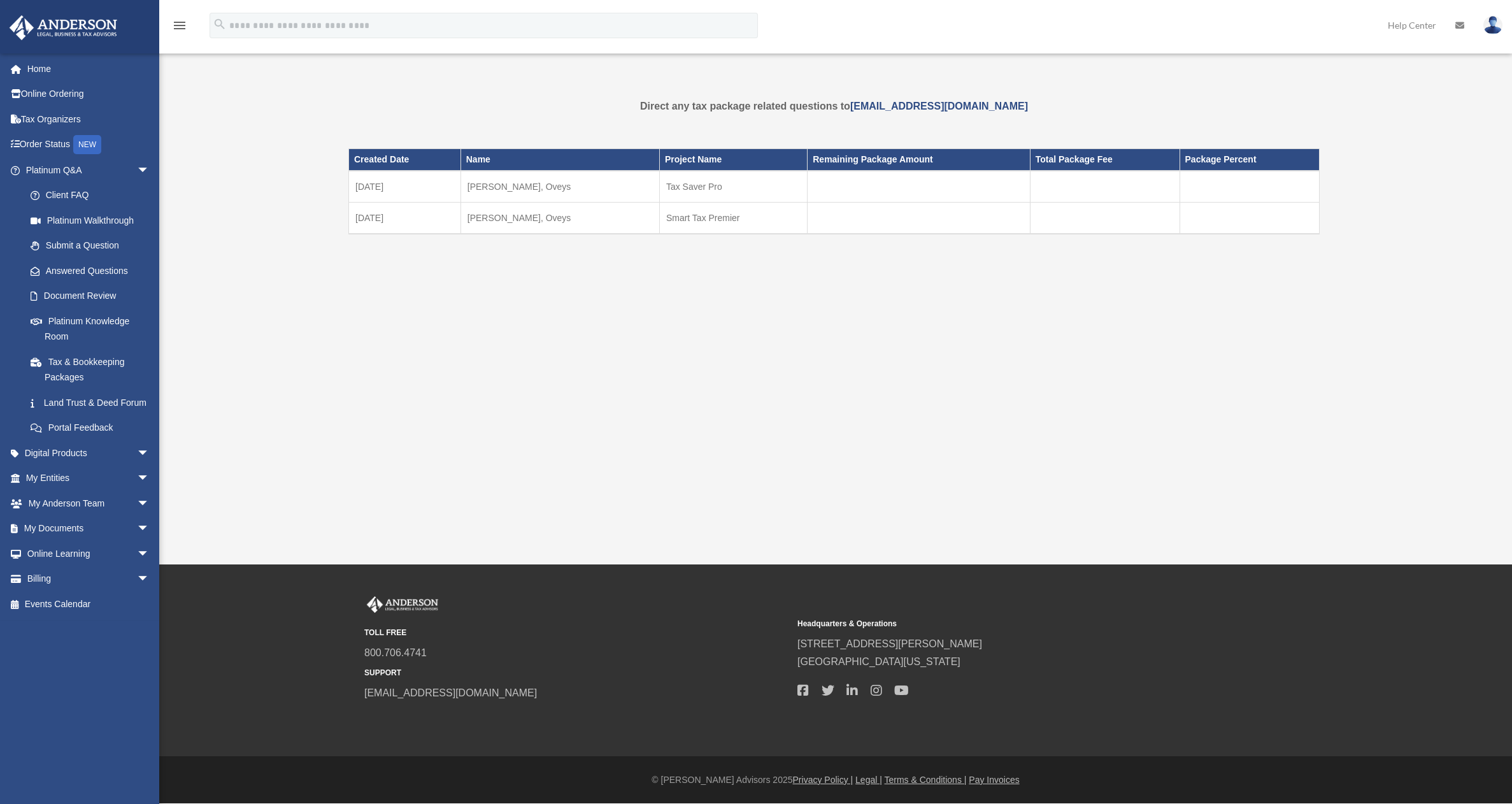
click at [700, 186] on td "Tax Saver Pro" at bounding box center [733, 186] width 147 height 32
click at [714, 218] on td "Smart Tax Premier" at bounding box center [733, 218] width 147 height 32
click at [510, 224] on td "Hedayati-Zafarghandi, Oveys" at bounding box center [560, 218] width 199 height 32
click at [469, 187] on td "Hedayati-Zafarghandi, Oveys" at bounding box center [560, 186] width 199 height 32
click at [377, 181] on td "11-23-2024" at bounding box center [404, 186] width 112 height 32
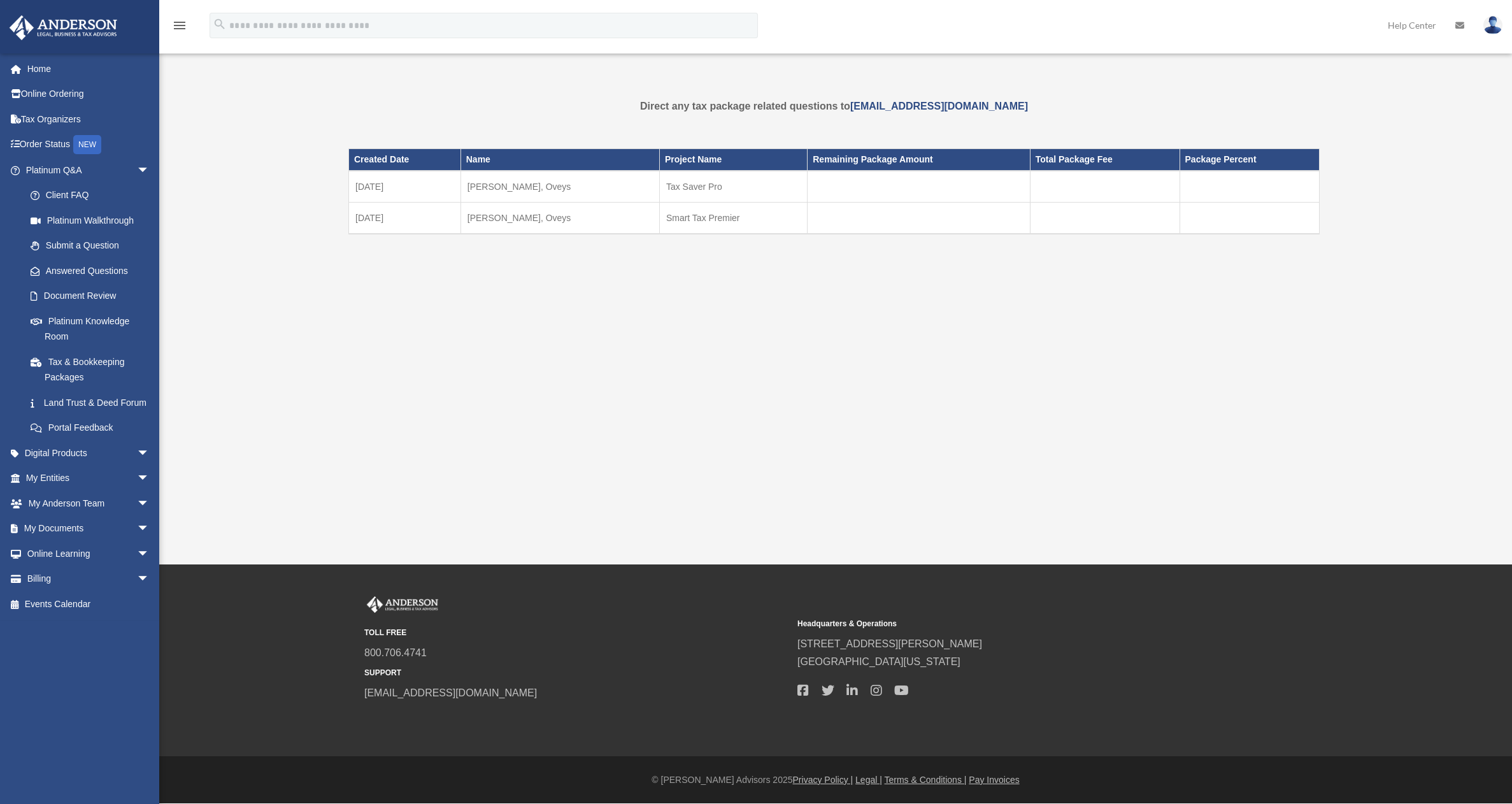
click at [367, 224] on td "08-12-2025" at bounding box center [404, 218] width 112 height 32
click at [59, 327] on link "Platinum Knowledge Room" at bounding box center [93, 328] width 151 height 40
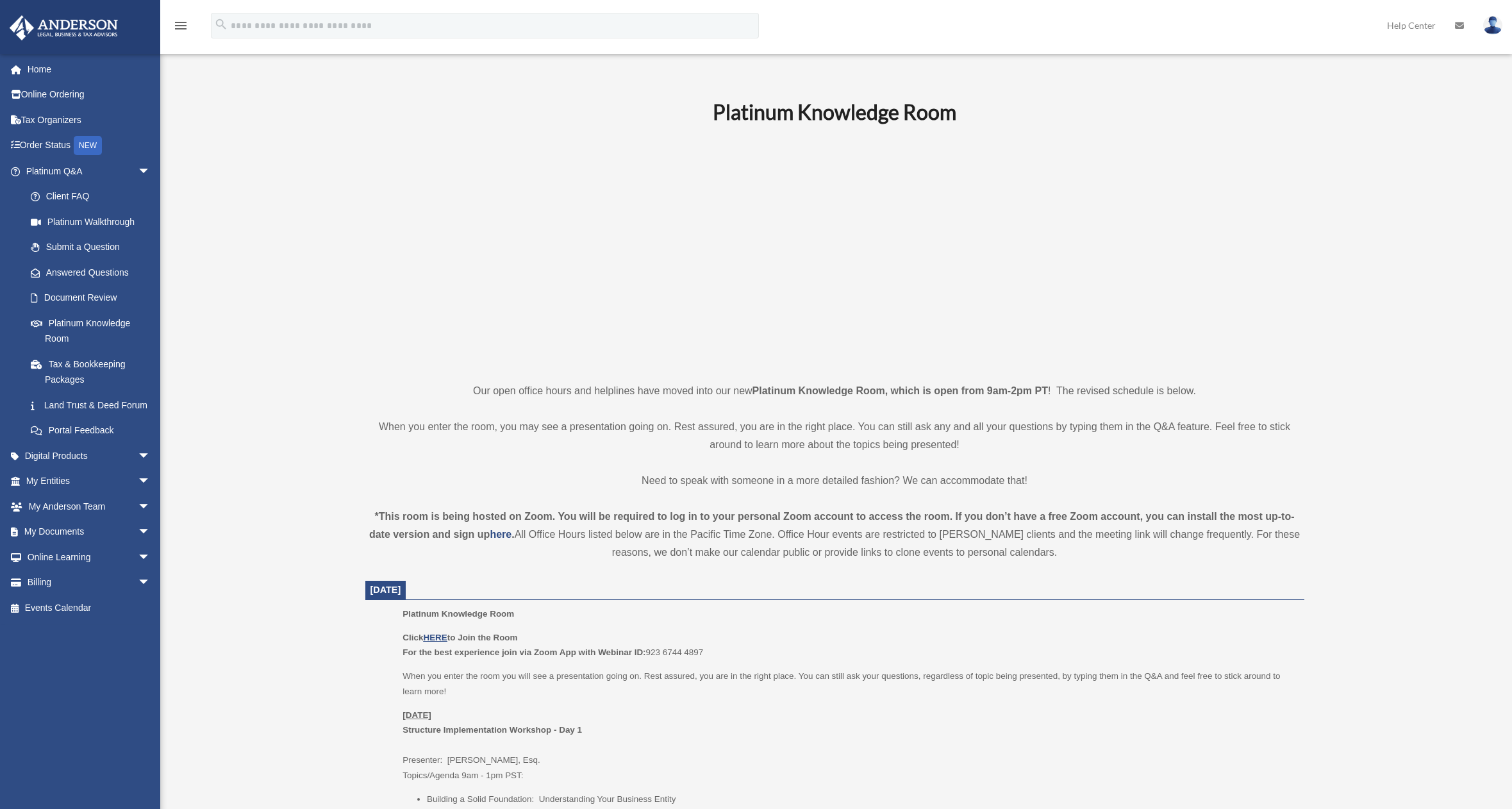
click at [366, 300] on p at bounding box center [835, 253] width 939 height 223
drag, startPoint x: 370, startPoint y: 592, endPoint x: 439, endPoint y: 588, distance: 69.1
click at [401, 588] on span "August 21, 2025" at bounding box center [385, 590] width 31 height 10
click at [434, 363] on p at bounding box center [835, 253] width 939 height 223
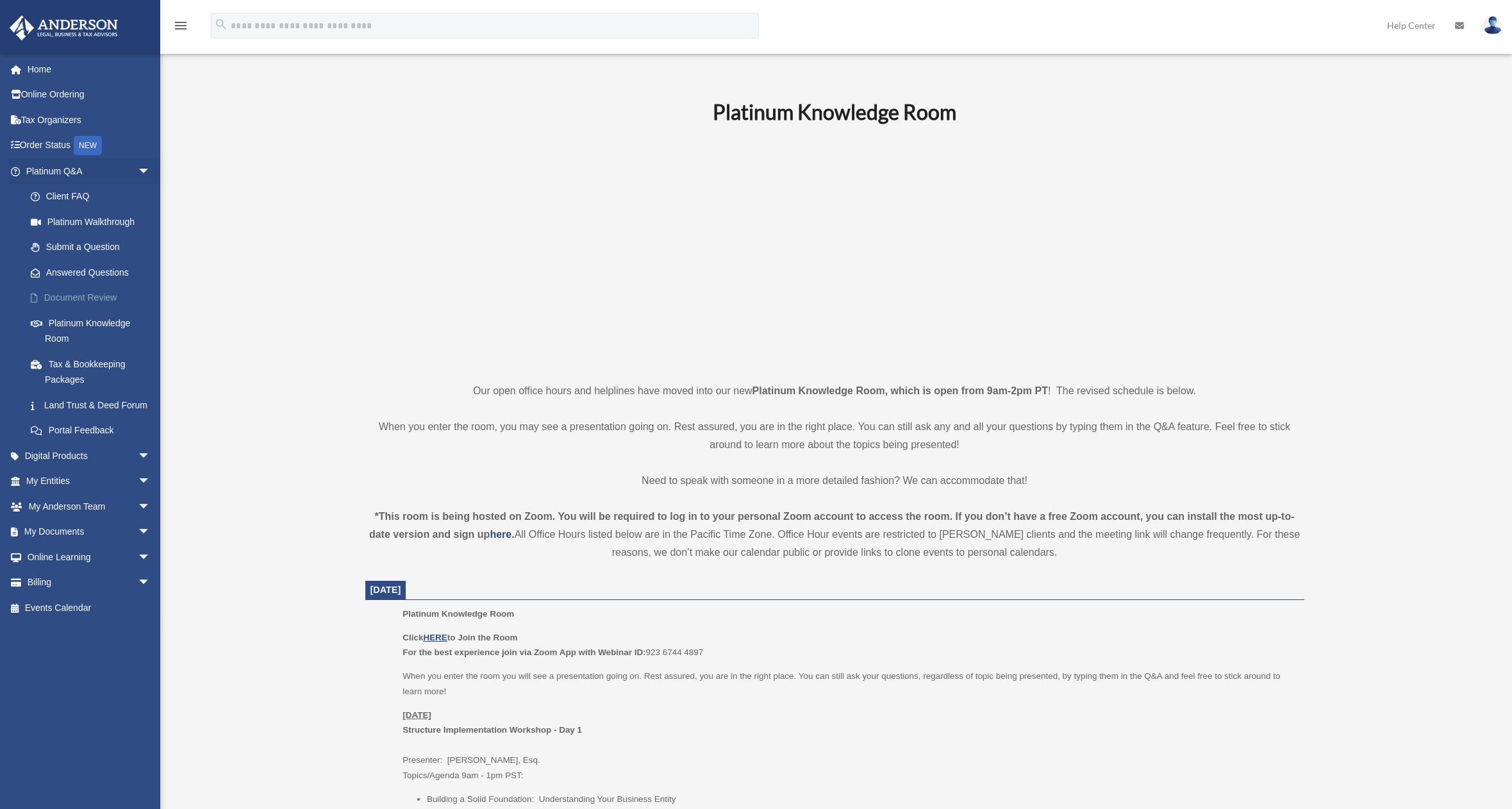
click at [61, 297] on link "Document Review" at bounding box center [93, 298] width 152 height 26
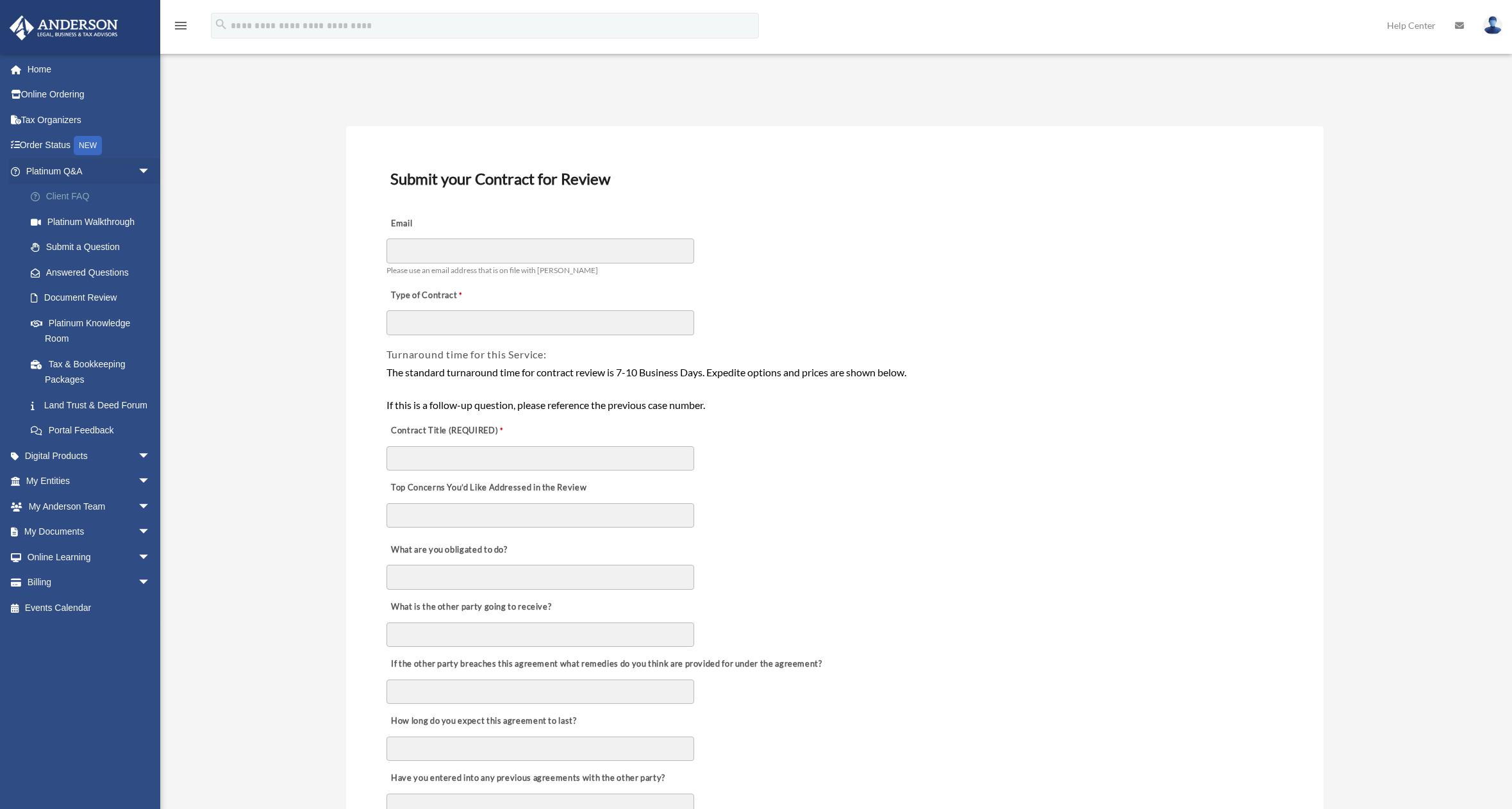
click at [73, 197] on link "Client FAQ" at bounding box center [93, 197] width 152 height 26
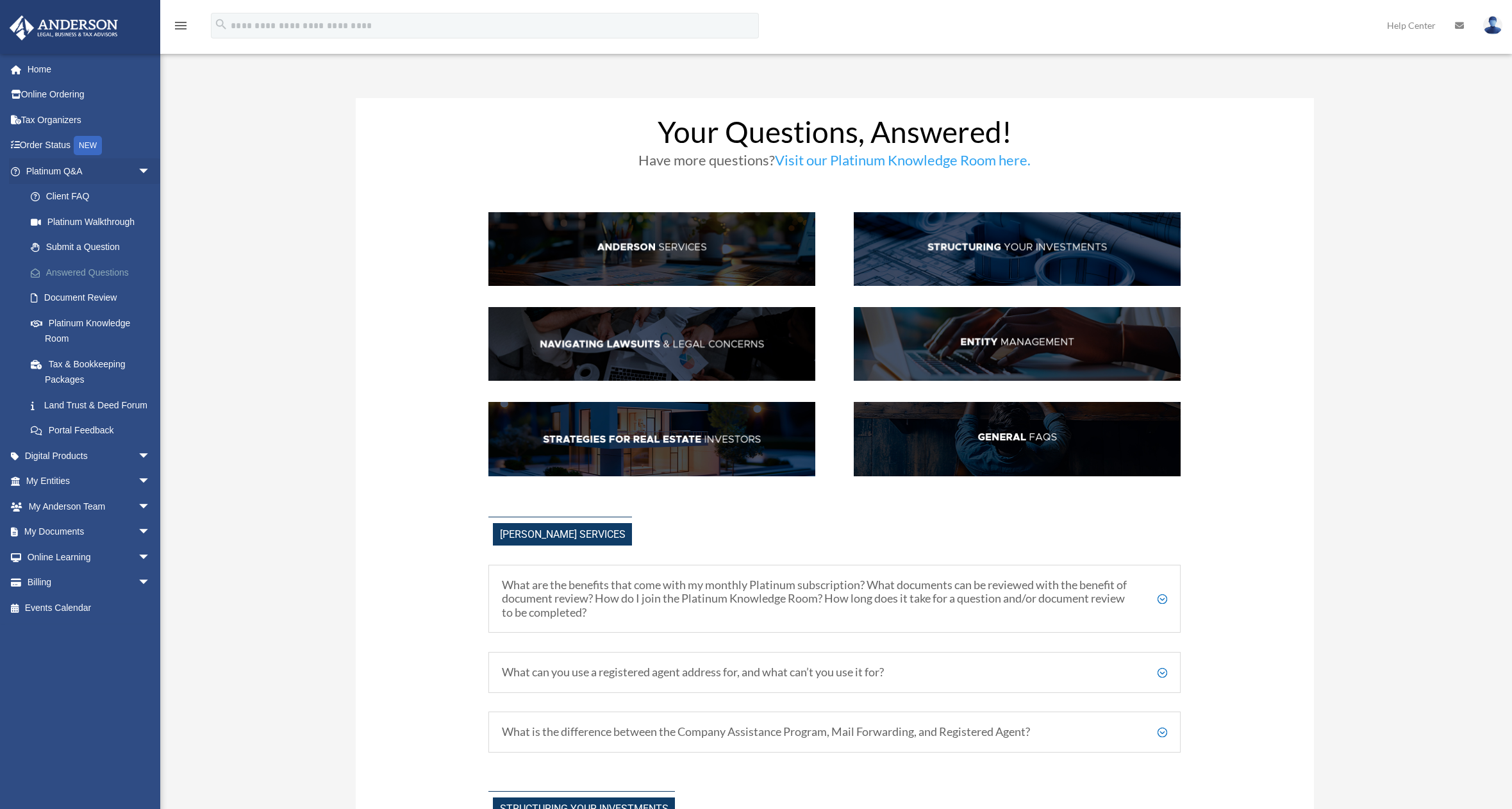
click at [73, 272] on link "Answered Questions" at bounding box center [93, 272] width 152 height 26
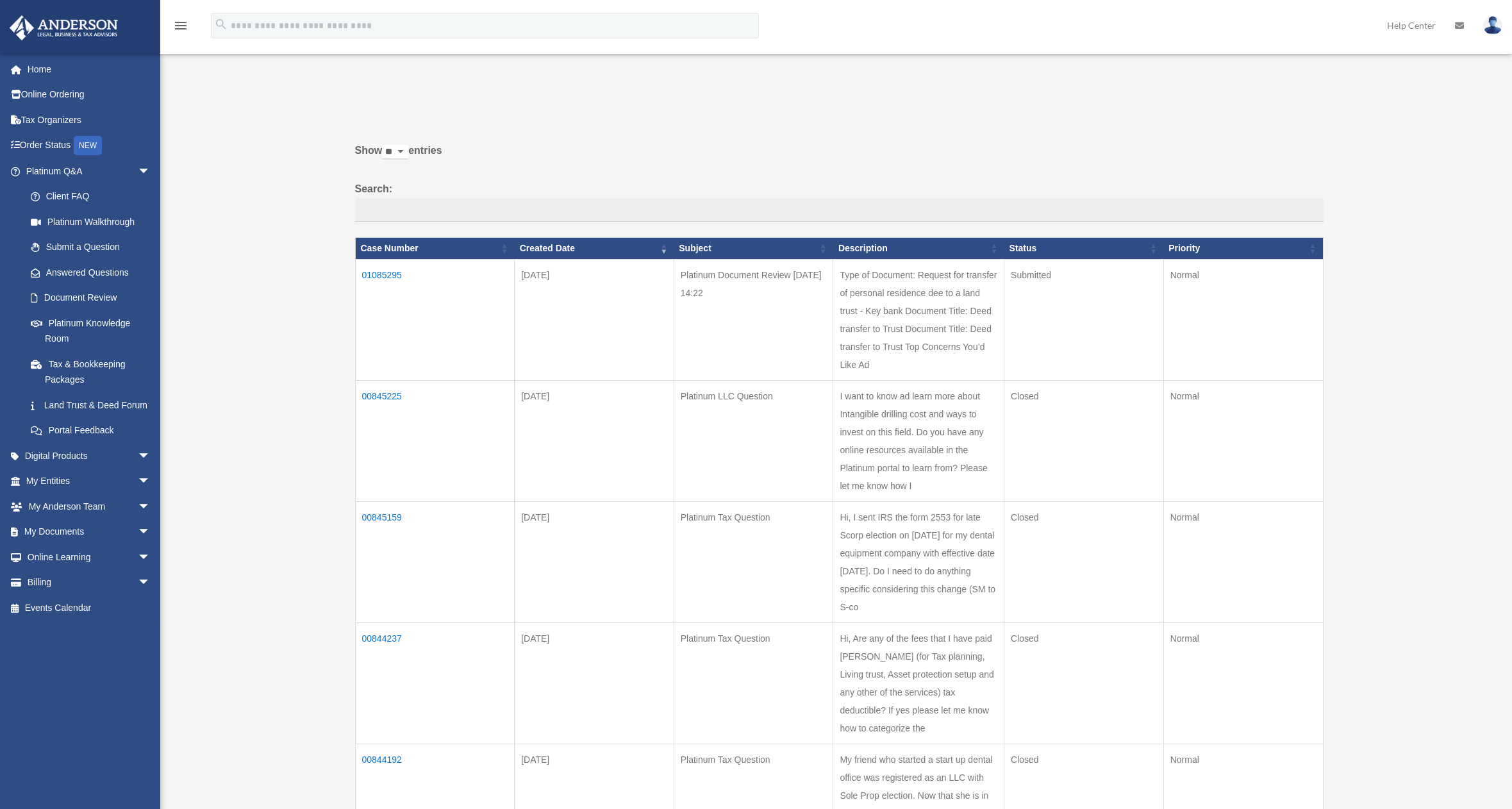
click at [381, 273] on td "01085295" at bounding box center [435, 320] width 160 height 121
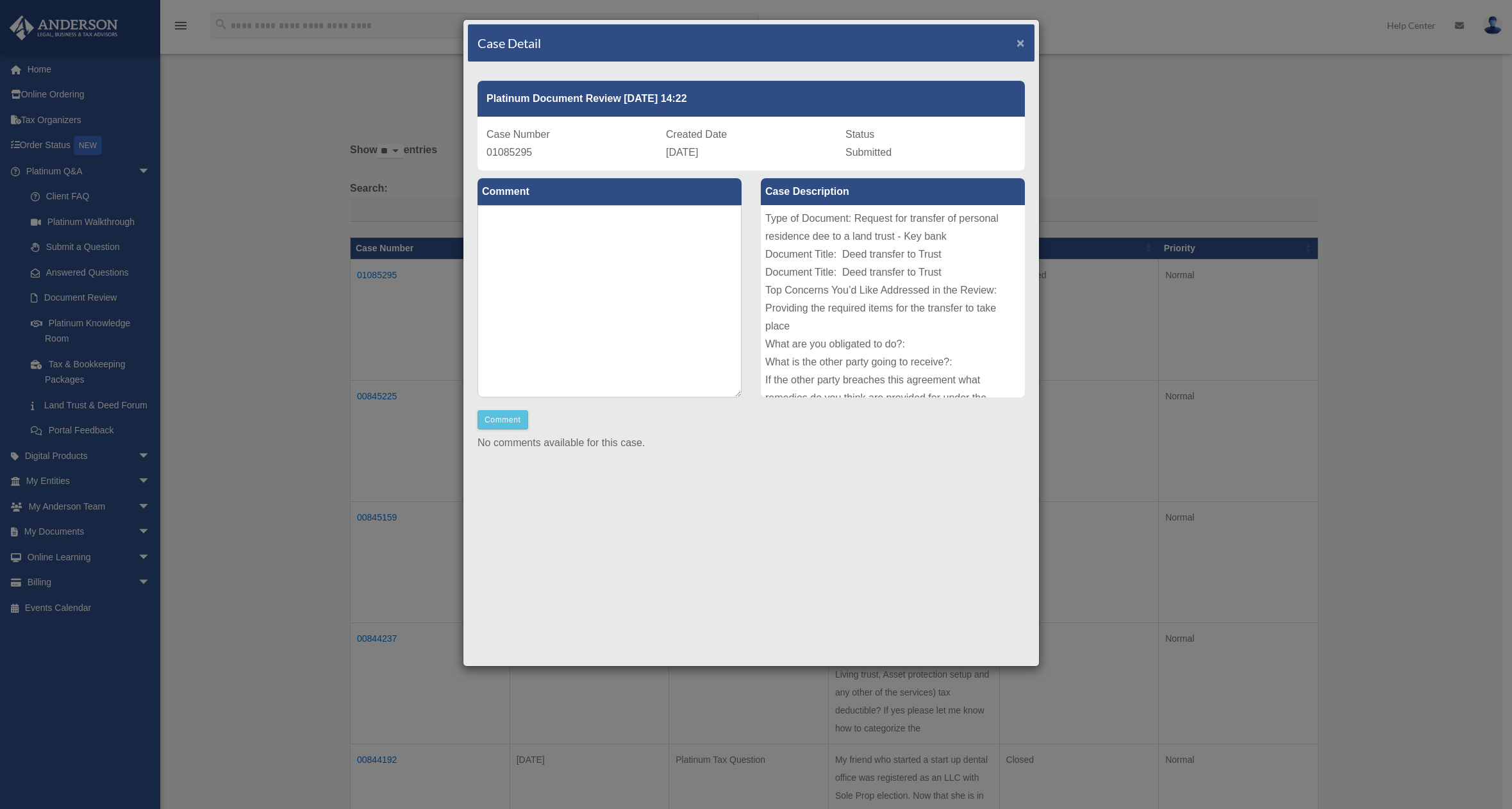
click at [1018, 41] on span "×" at bounding box center [1021, 42] width 8 height 14
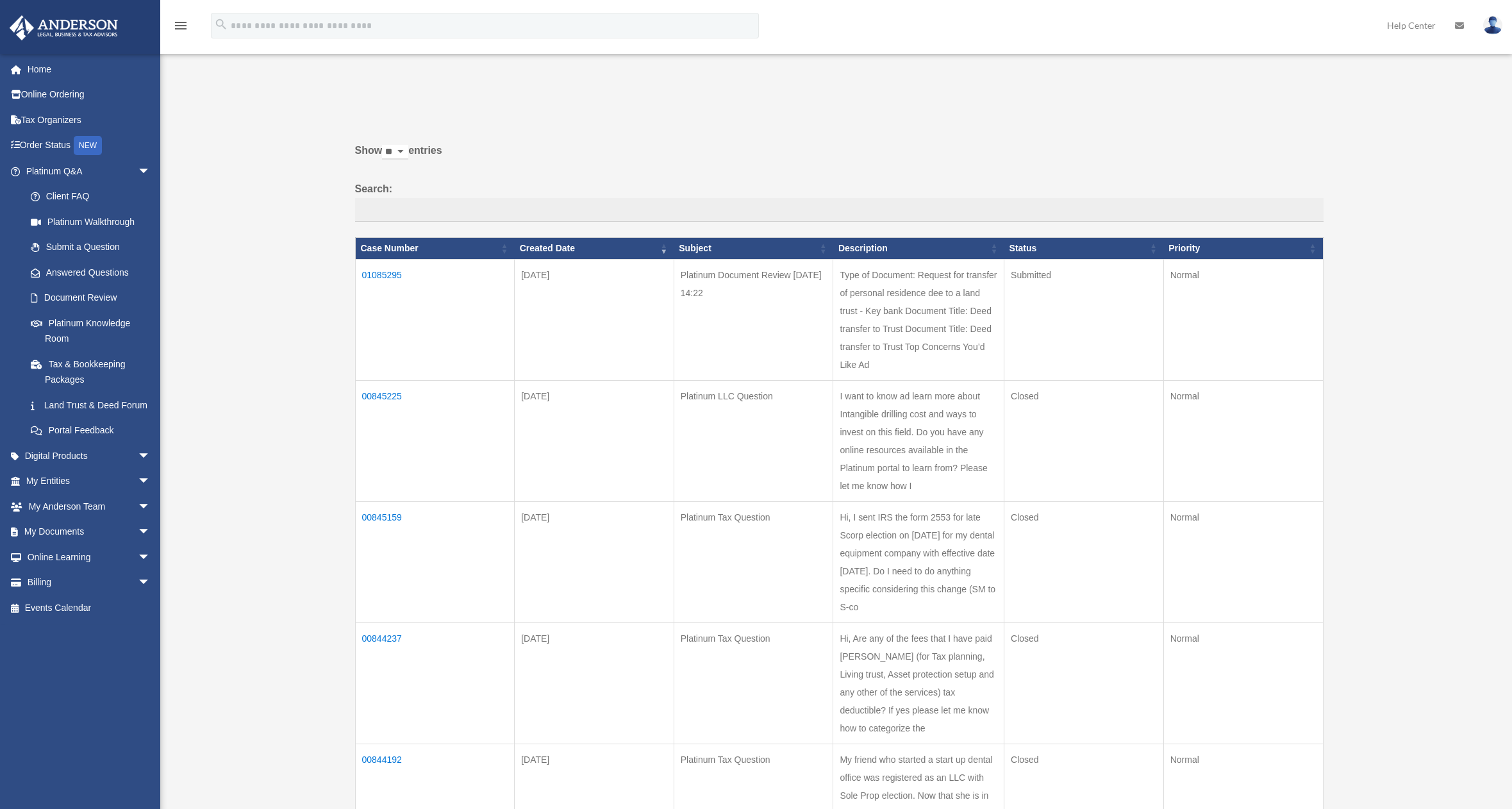
click at [302, 334] on div "Past Questions & Answers oveys.hd@gmail.com Sign Out oveys.hd@gmail.com Home On…" at bounding box center [756, 558] width 1512 height 996
click at [50, 94] on link "Online Ordering" at bounding box center [89, 95] width 161 height 26
click at [41, 74] on link "Home" at bounding box center [89, 69] width 161 height 26
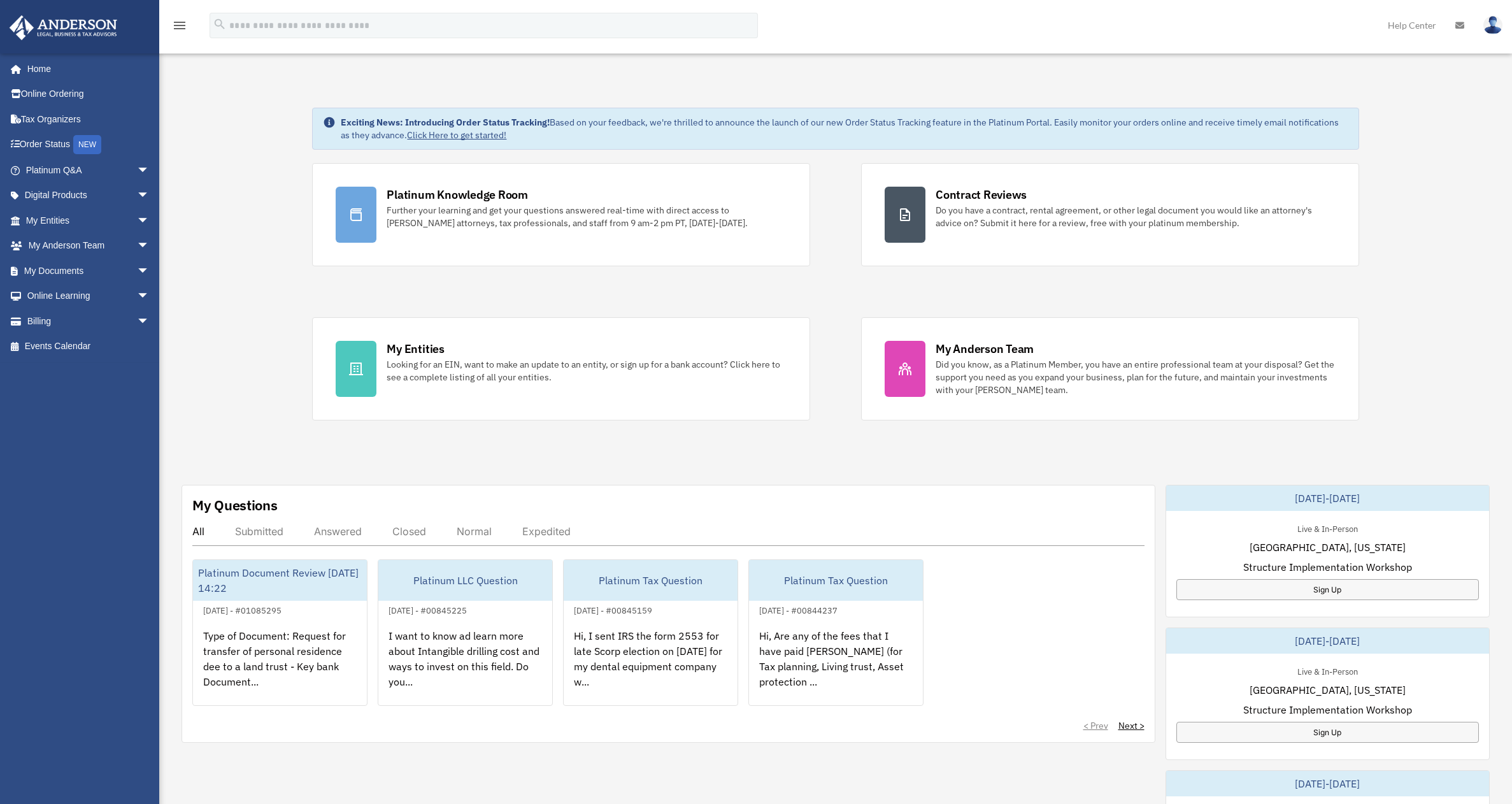
click at [0, 0] on div "x" at bounding box center [0, 0] width 0 height 0
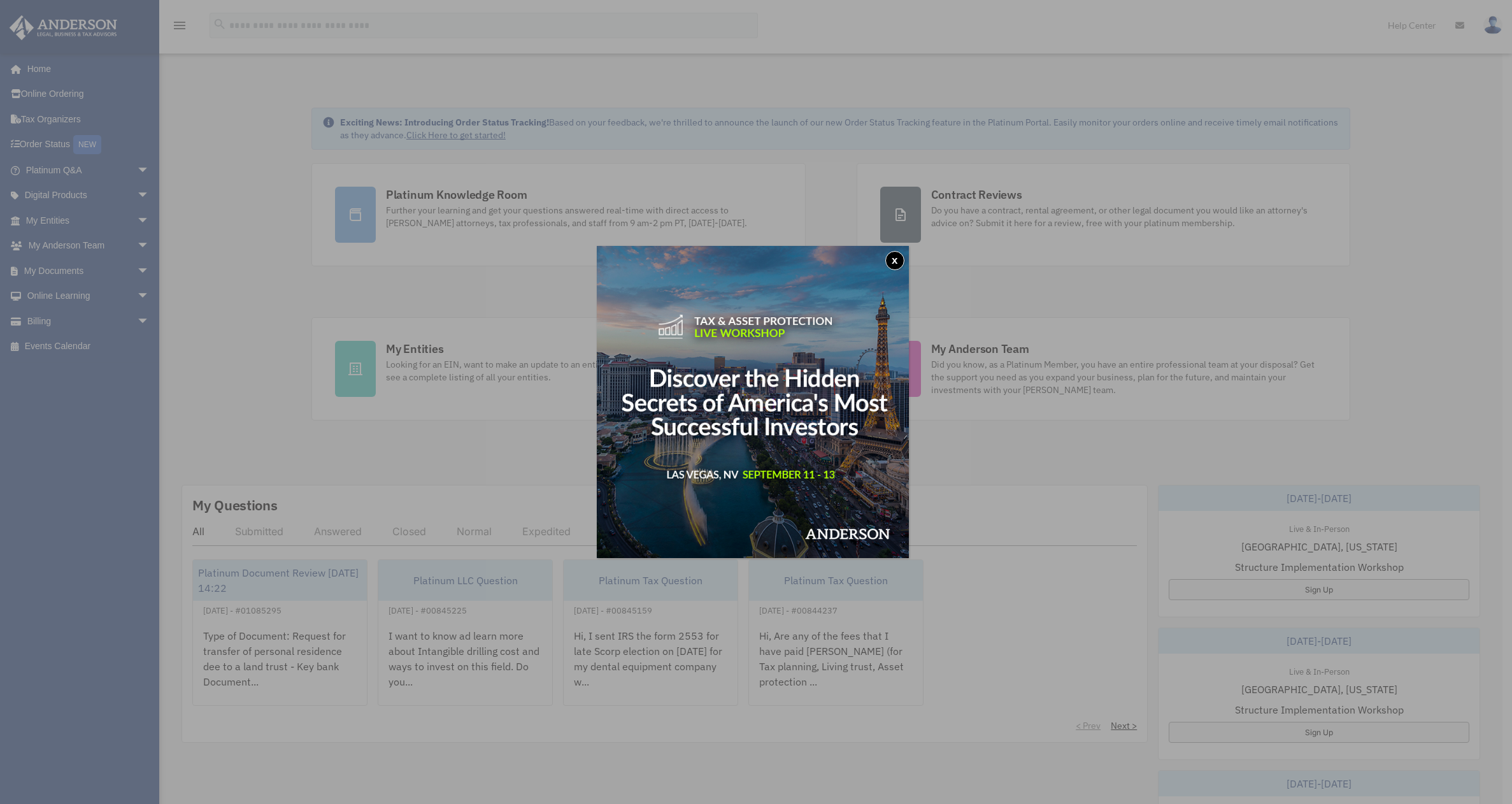
click at [239, 258] on div "x" at bounding box center [756, 402] width 1512 height 804
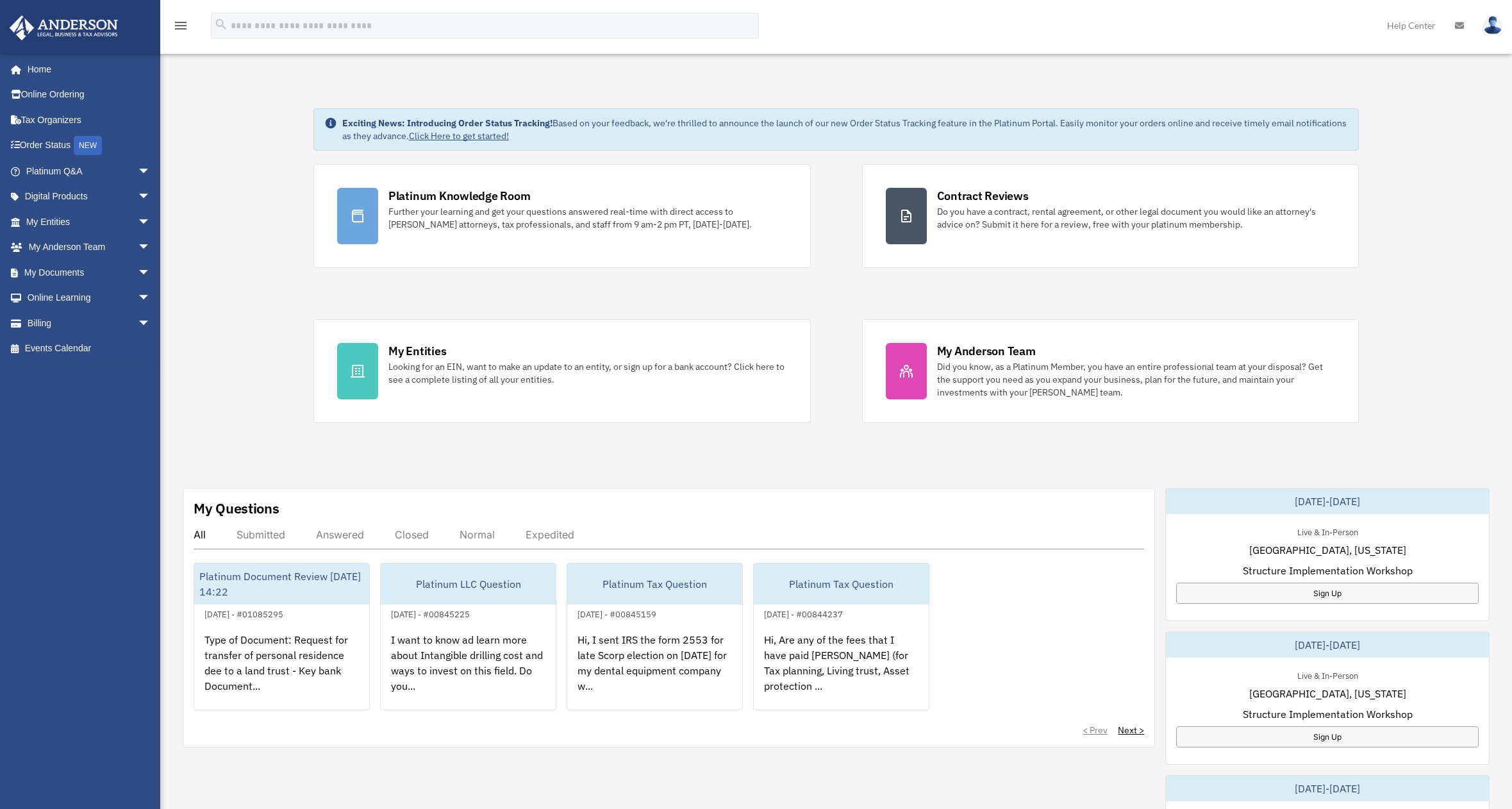
click at [829, 417] on div "Platinum Knowledge Room Further your learning and get your questions answered r…" at bounding box center [836, 294] width 1045 height 259
click at [1221, 448] on div "Exciting News: Introducing Order Status Tracking! Based on your feedback, we're…" at bounding box center [836, 652] width 1371 height 1151
